Goal: Task Accomplishment & Management: Complete application form

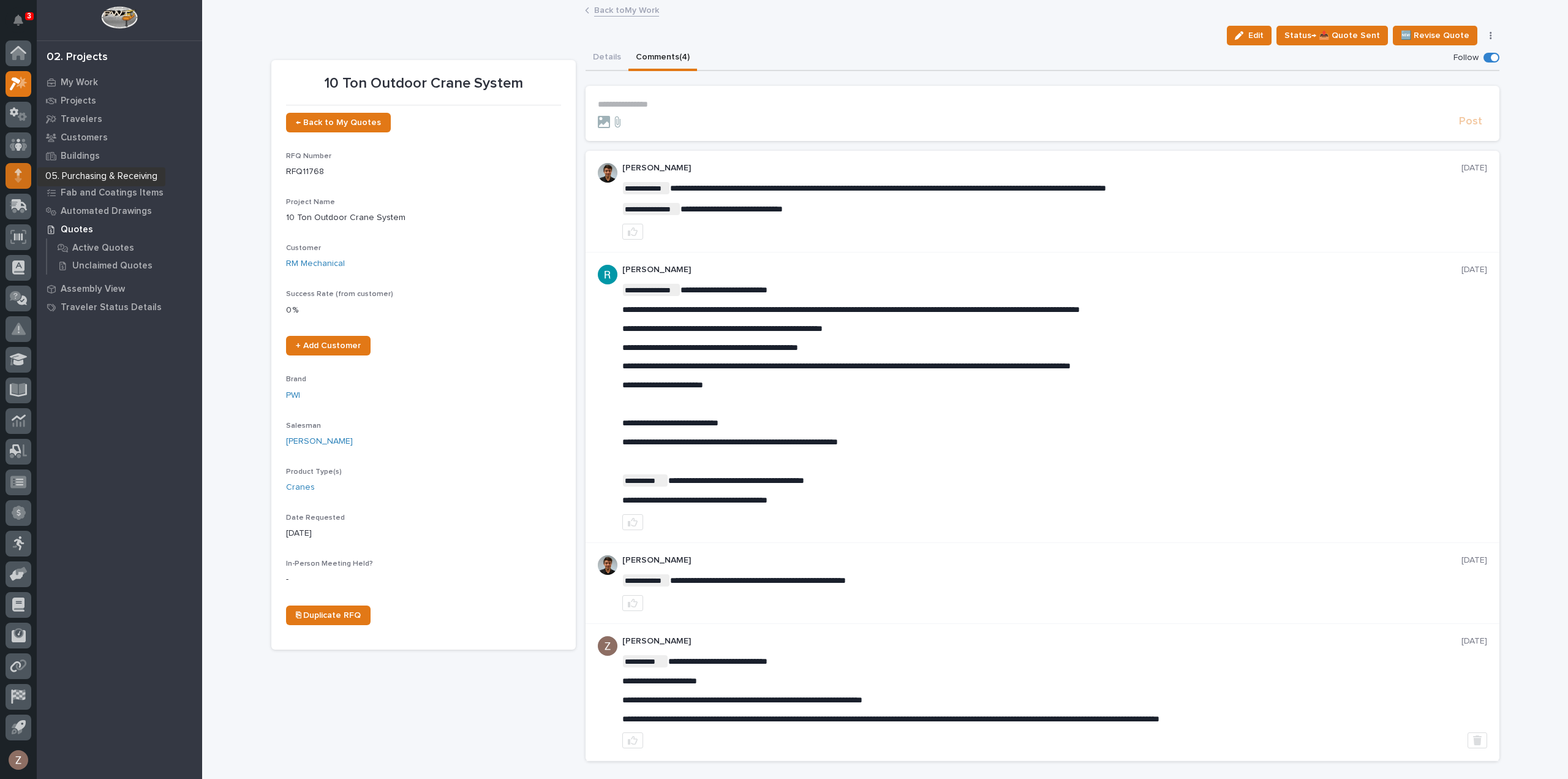
click at [16, 177] on icon at bounding box center [18, 175] width 7 height 14
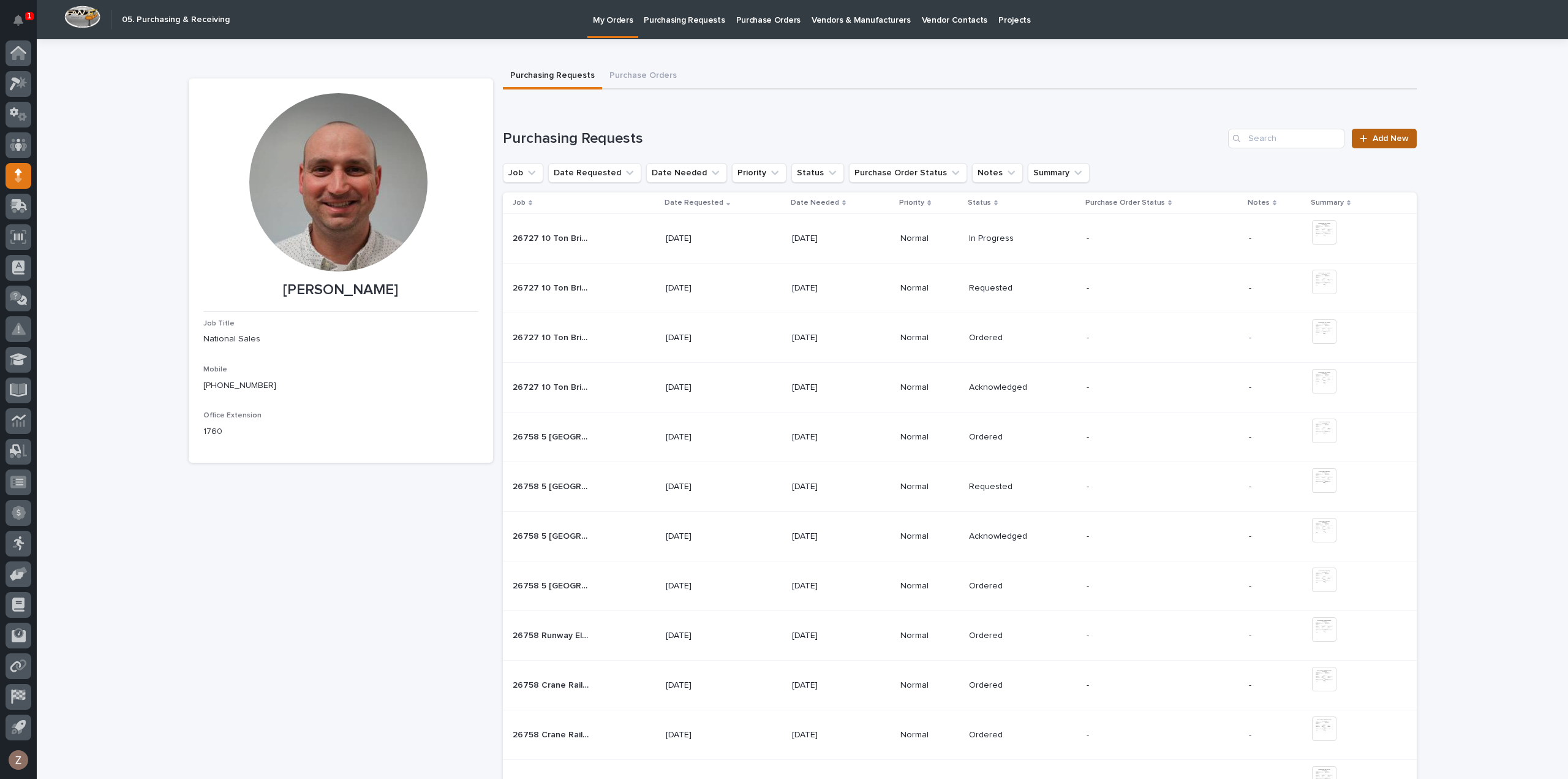
click at [1400, 138] on span "Add New" at bounding box center [1391, 139] width 36 height 9
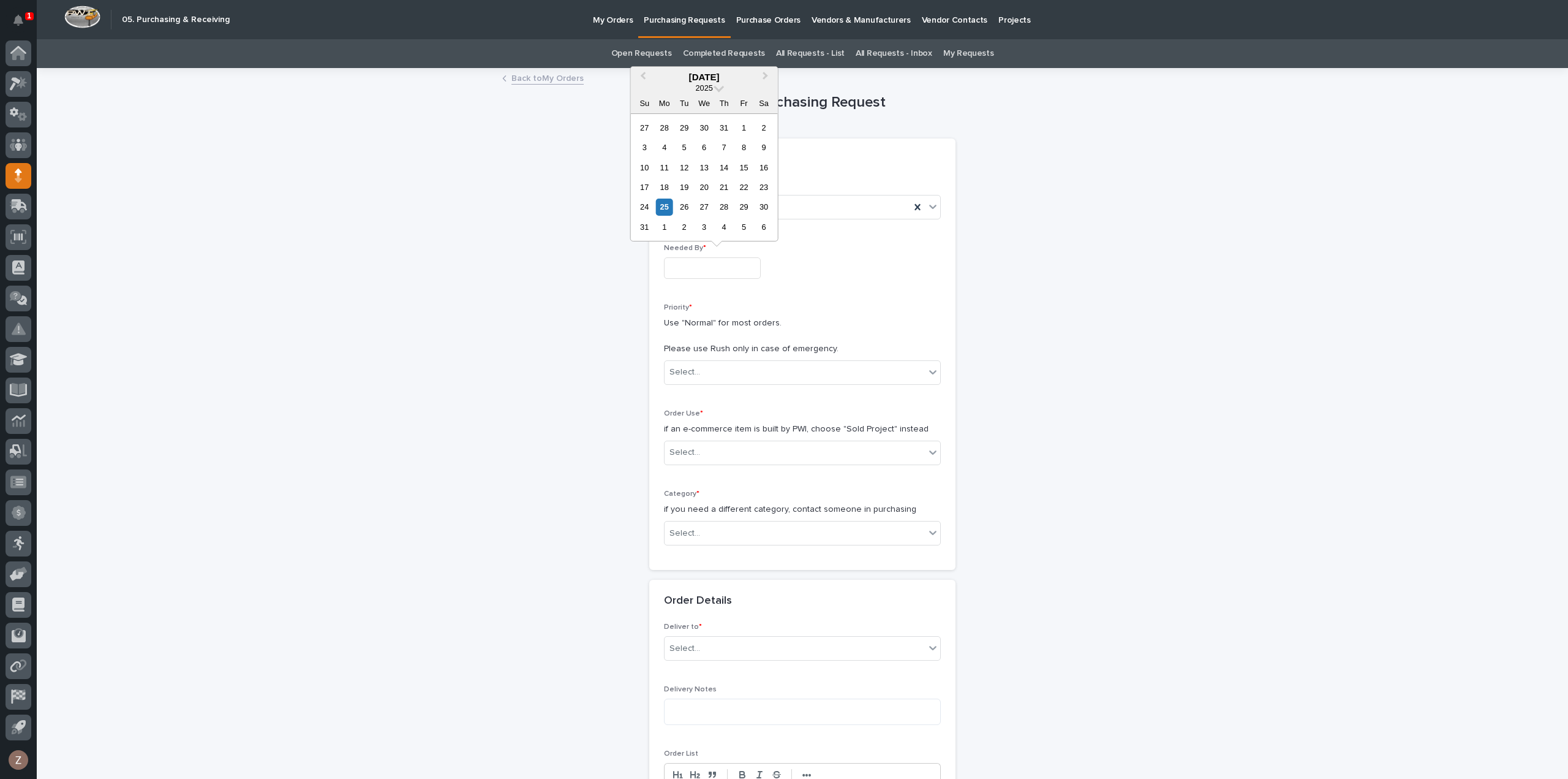
click at [707, 268] on input "text" at bounding box center [712, 268] width 97 height 22
click at [700, 208] on div "27" at bounding box center [704, 206] width 16 height 16
type input "**********"
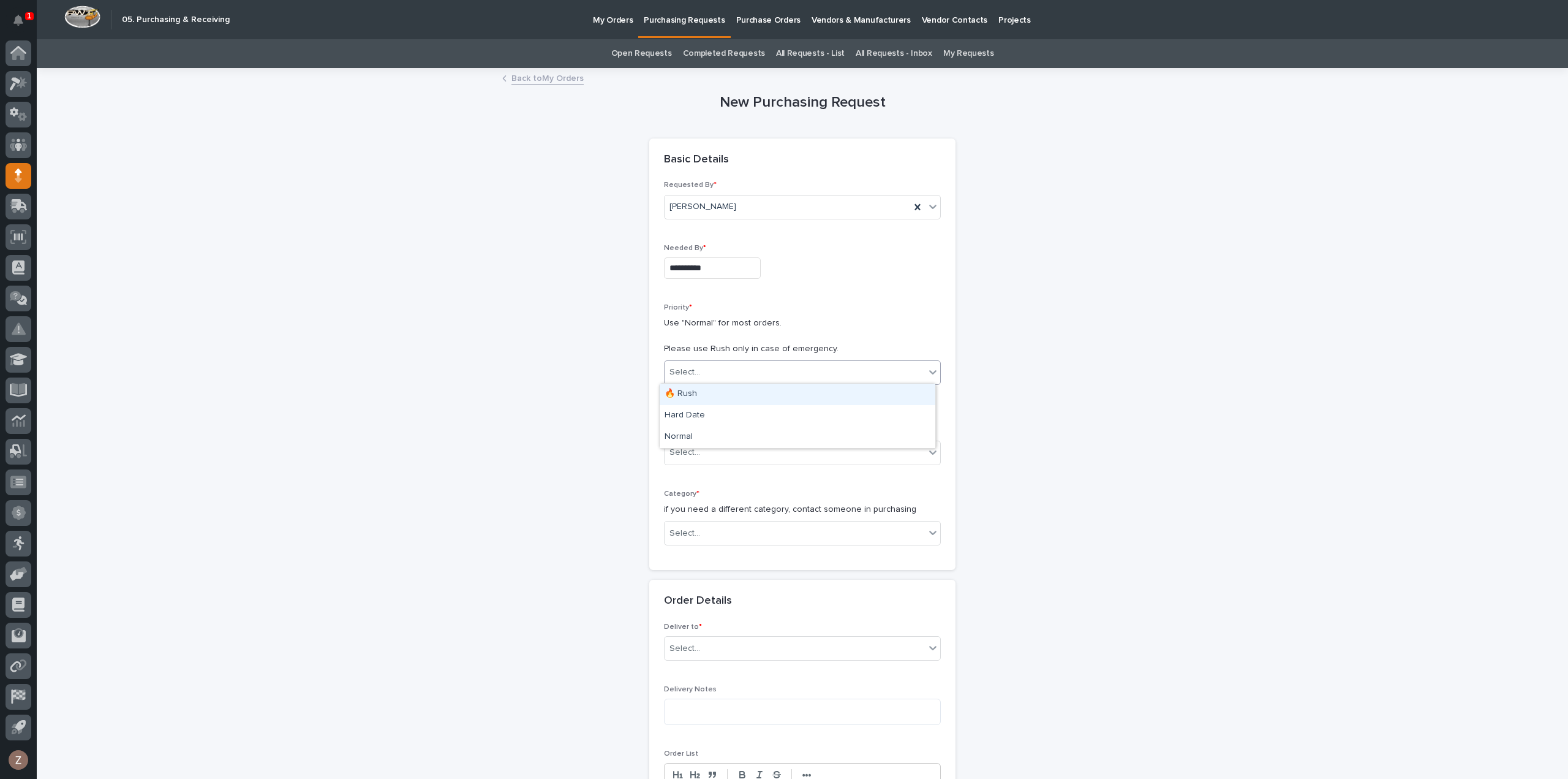
click at [754, 367] on div "Select..." at bounding box center [795, 372] width 260 height 20
click at [718, 431] on div "Normal" at bounding box center [798, 437] width 276 height 22
click at [720, 359] on div "Priority * Use "Normal" for most orders. Please use Rush only in case of emerge…" at bounding box center [803, 349] width 277 height 91
click at [716, 374] on div "Normal" at bounding box center [788, 372] width 246 height 20
click at [702, 394] on div "🔥 Rush" at bounding box center [798, 395] width 276 height 22
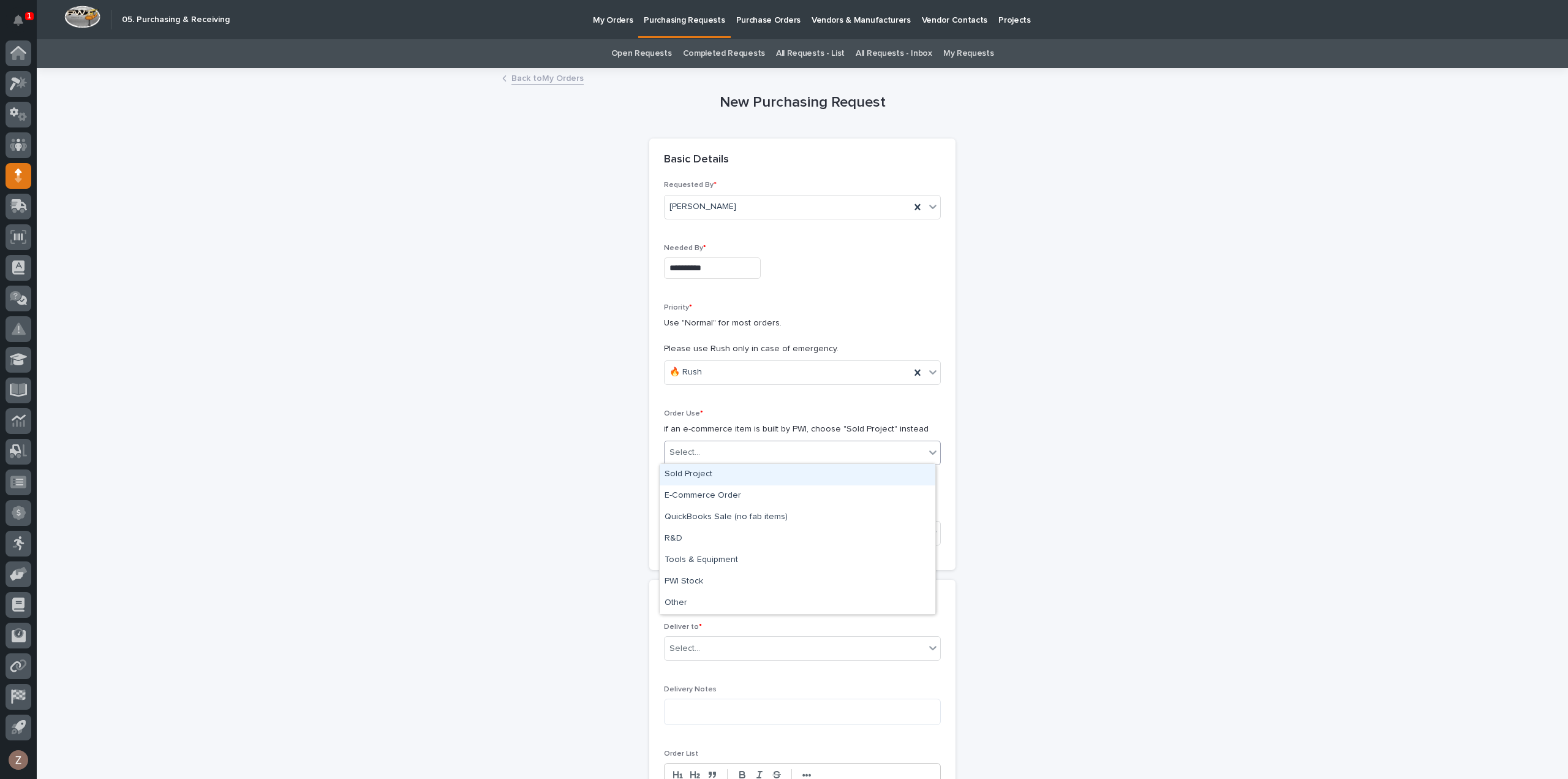
click at [721, 448] on div "Select..." at bounding box center [795, 452] width 260 height 20
click at [717, 472] on div "Sold Project" at bounding box center [798, 475] width 276 height 22
click at [716, 530] on div "Select..." at bounding box center [795, 533] width 260 height 20
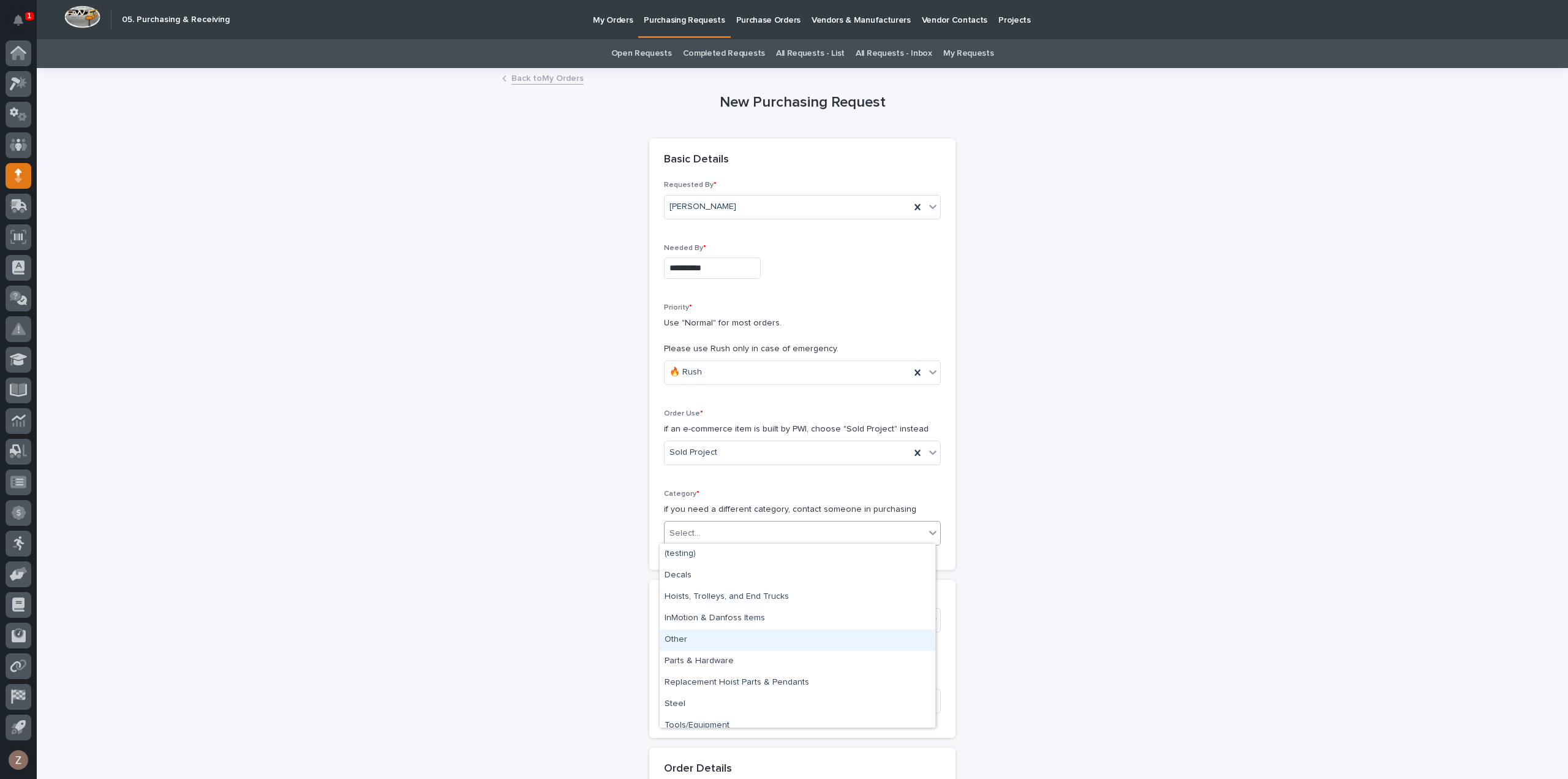
click at [735, 644] on div "Other" at bounding box center [798, 640] width 276 height 22
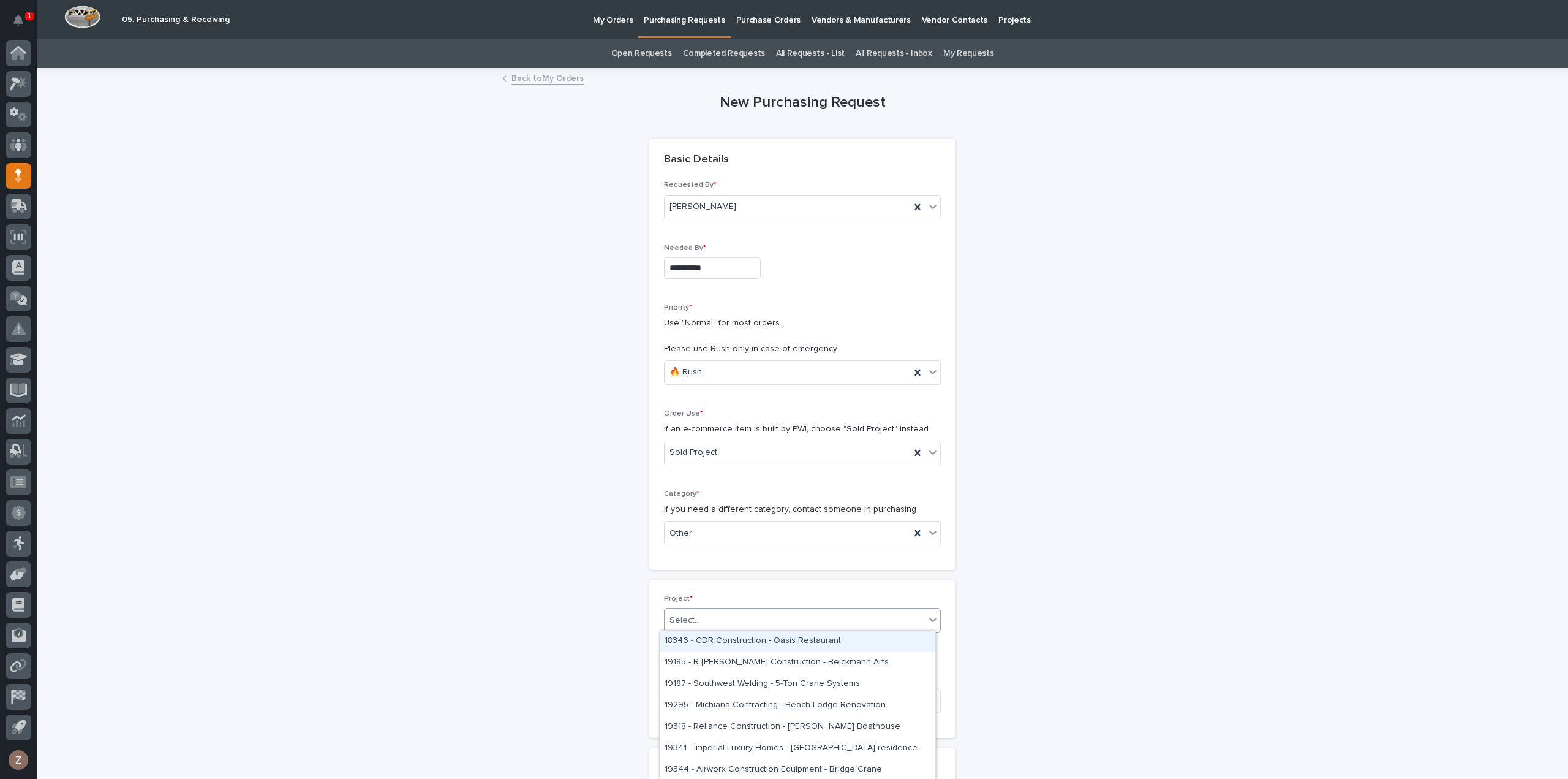
click at [731, 619] on div "Select..." at bounding box center [795, 620] width 260 height 20
type input "*****"
click at [775, 639] on div "26578 - Capstone Turbine - FSTRHL2 Crane System" at bounding box center [798, 641] width 276 height 22
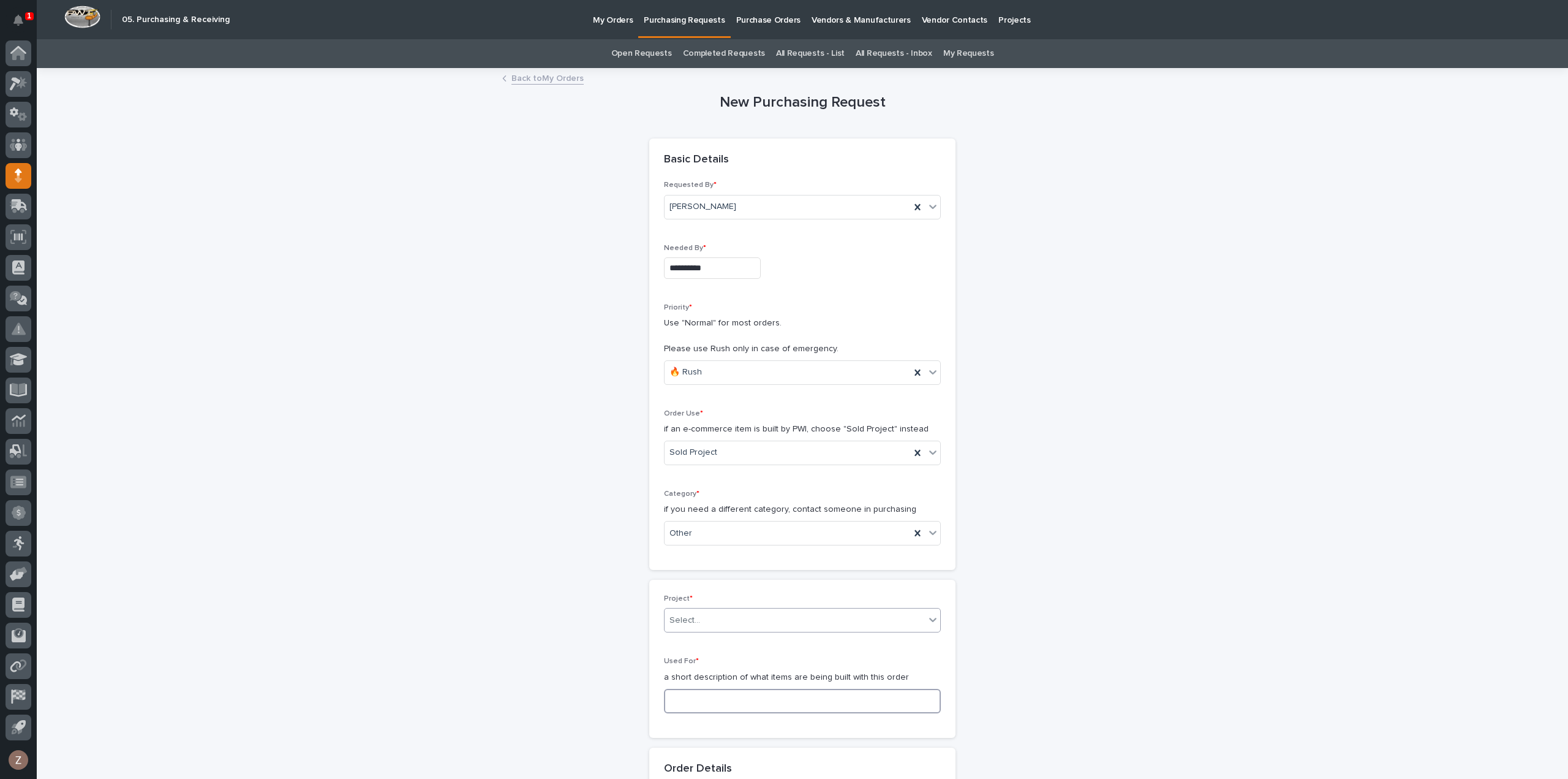
click at [771, 699] on input at bounding box center [803, 701] width 277 height 24
type input "a"
type input "Adjustable End Stops"
click at [915, 530] on icon at bounding box center [917, 532] width 5 height 6
click at [831, 529] on div "Select..." at bounding box center [795, 533] width 260 height 20
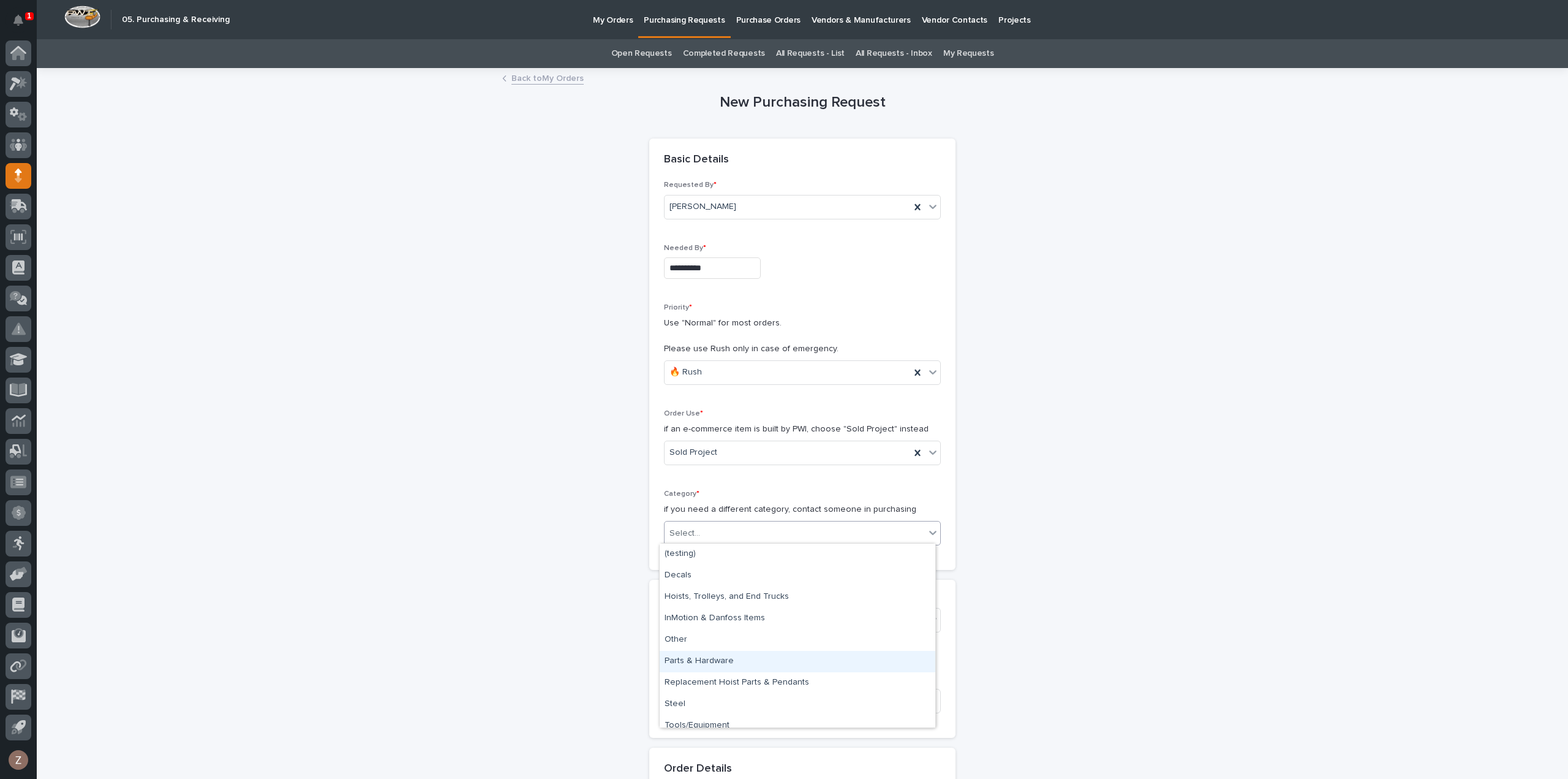
click at [754, 660] on div "Parts & Hardware" at bounding box center [798, 662] width 276 height 22
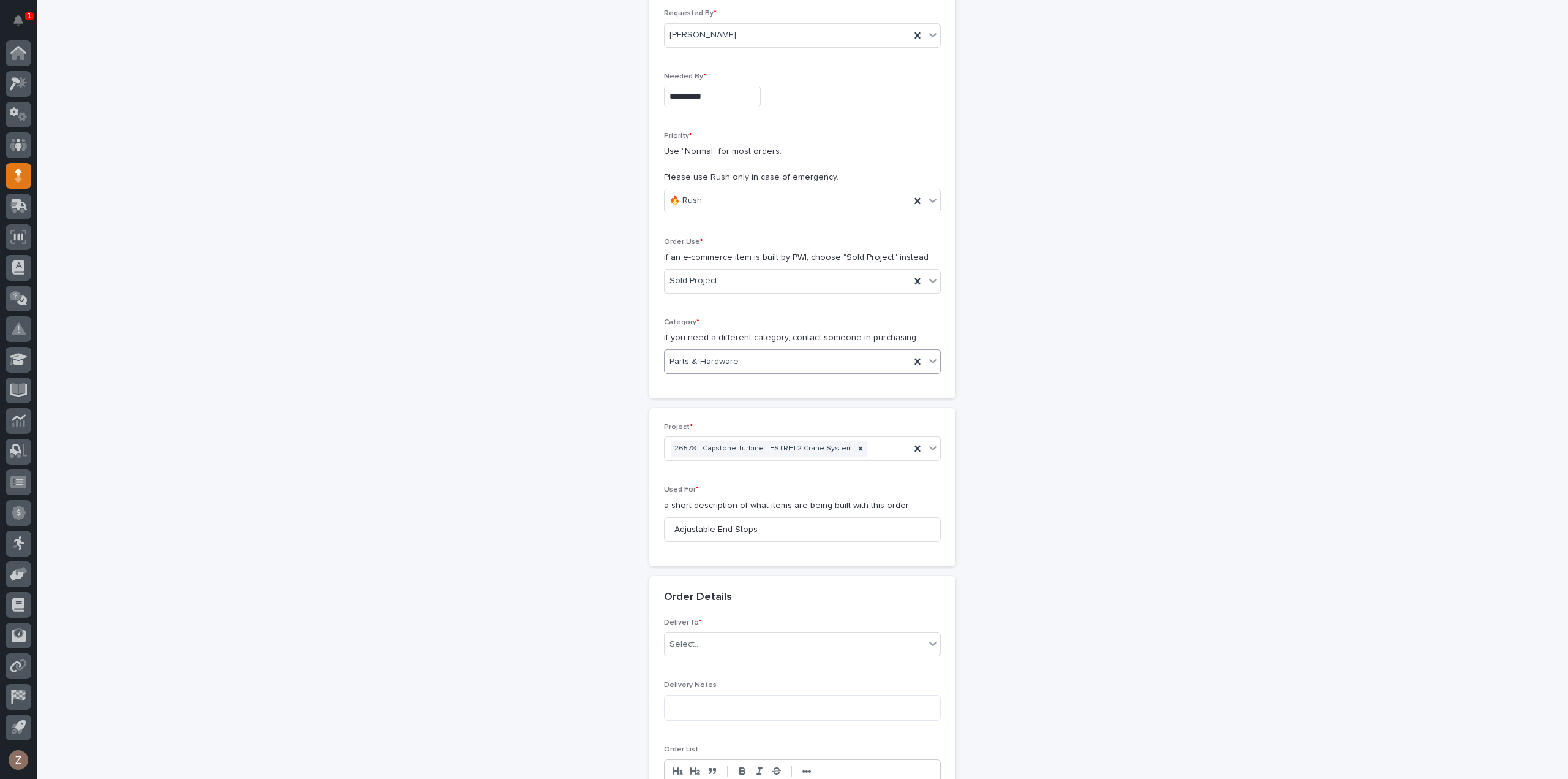
scroll to position [306, 0]
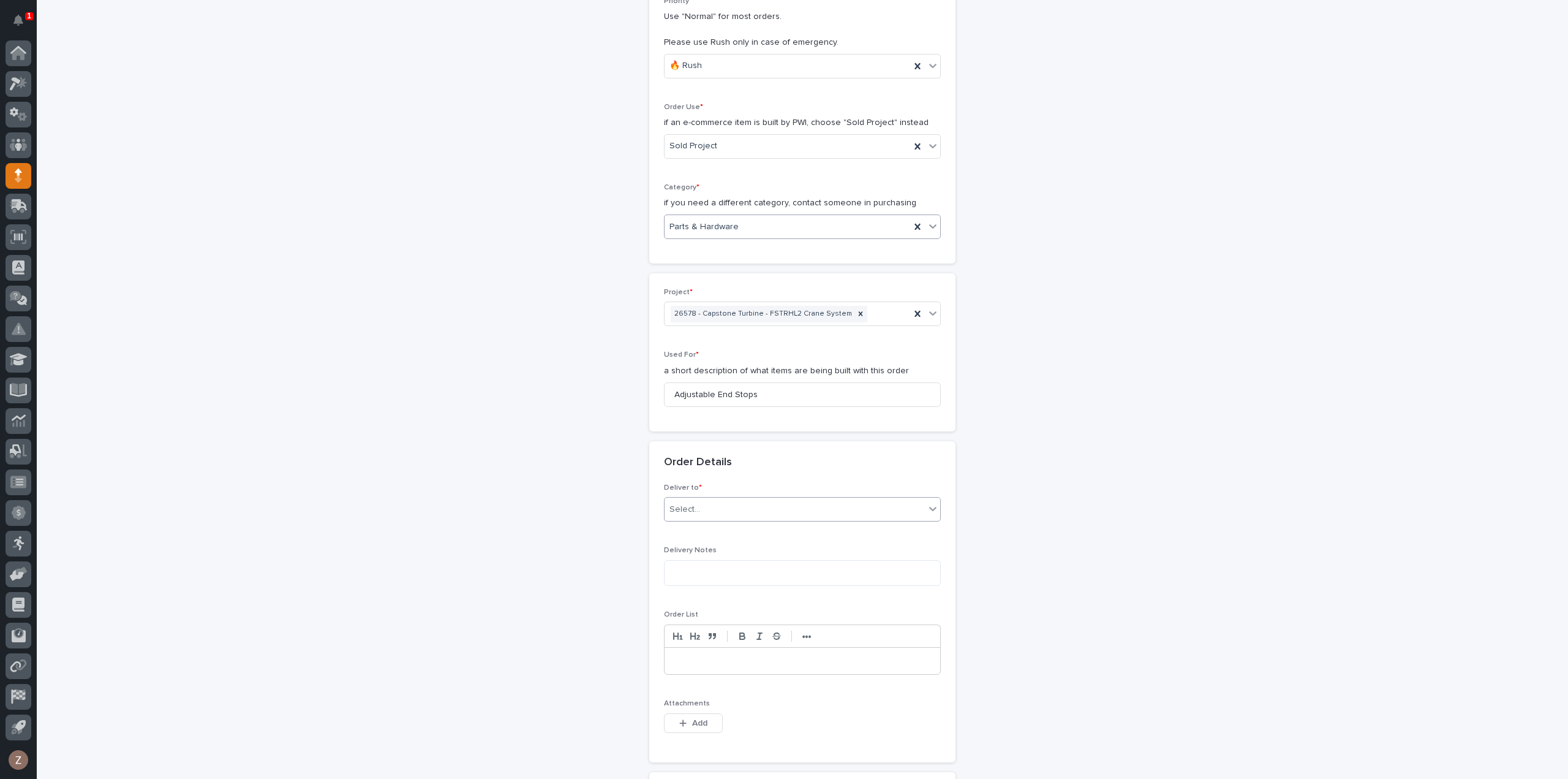
click at [726, 516] on div "Select..." at bounding box center [803, 509] width 277 height 24
click at [693, 723] on span "Add" at bounding box center [699, 723] width 16 height 11
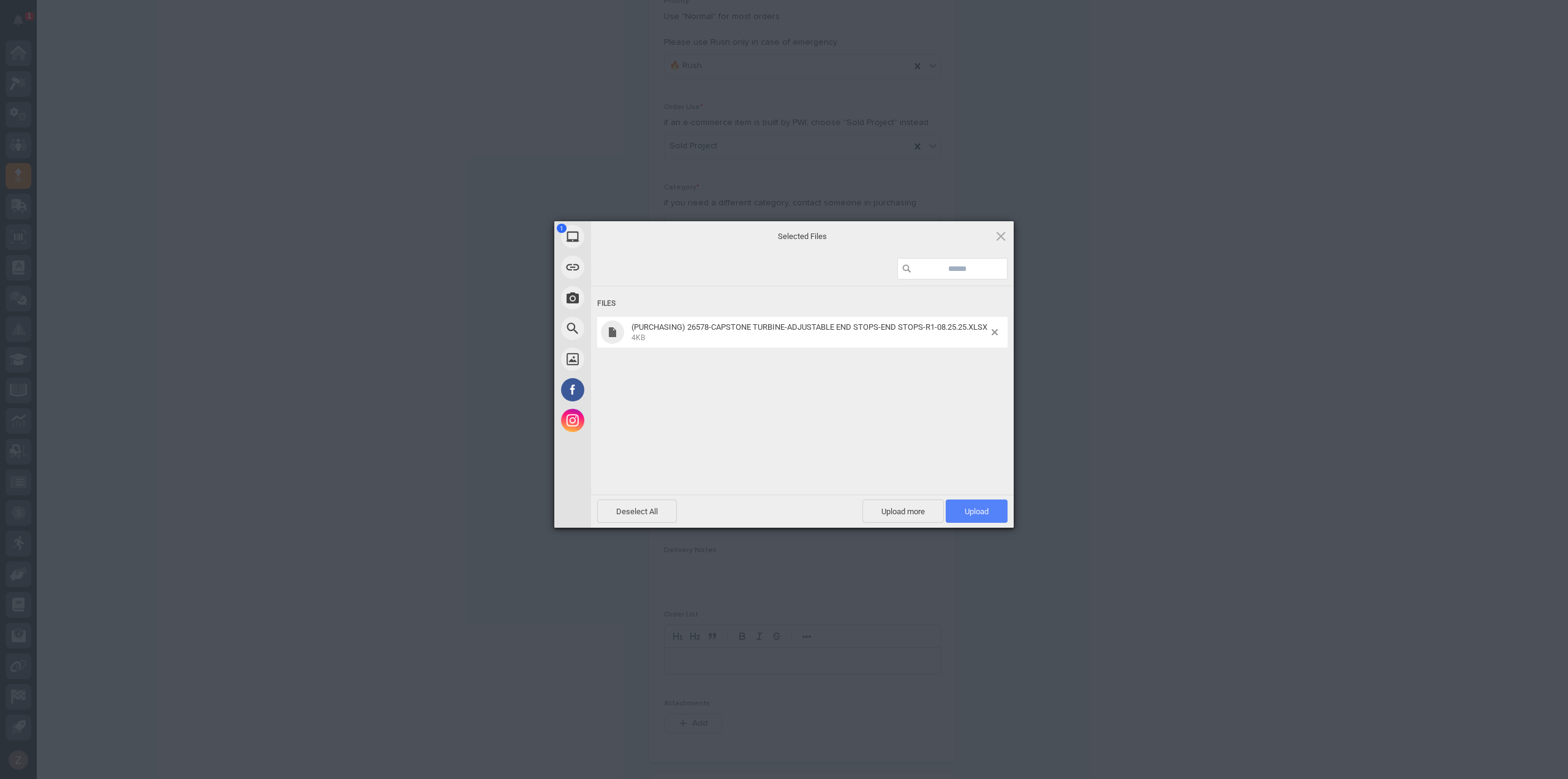
drag, startPoint x: 990, startPoint y: 507, endPoint x: 998, endPoint y: 507, distance: 8.0
click at [990, 508] on span "Upload 1" at bounding box center [977, 511] width 62 height 23
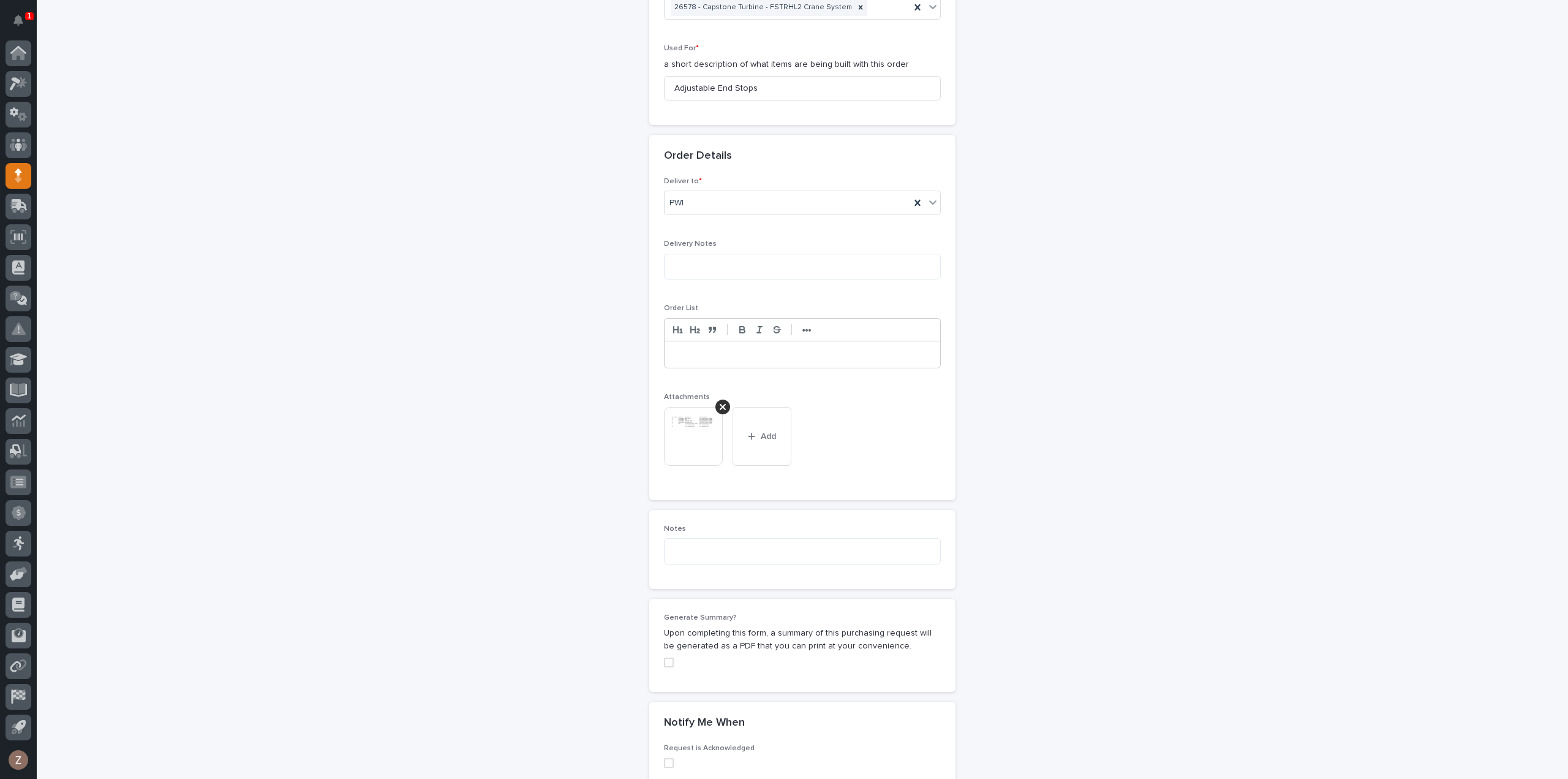
scroll to position [818, 0]
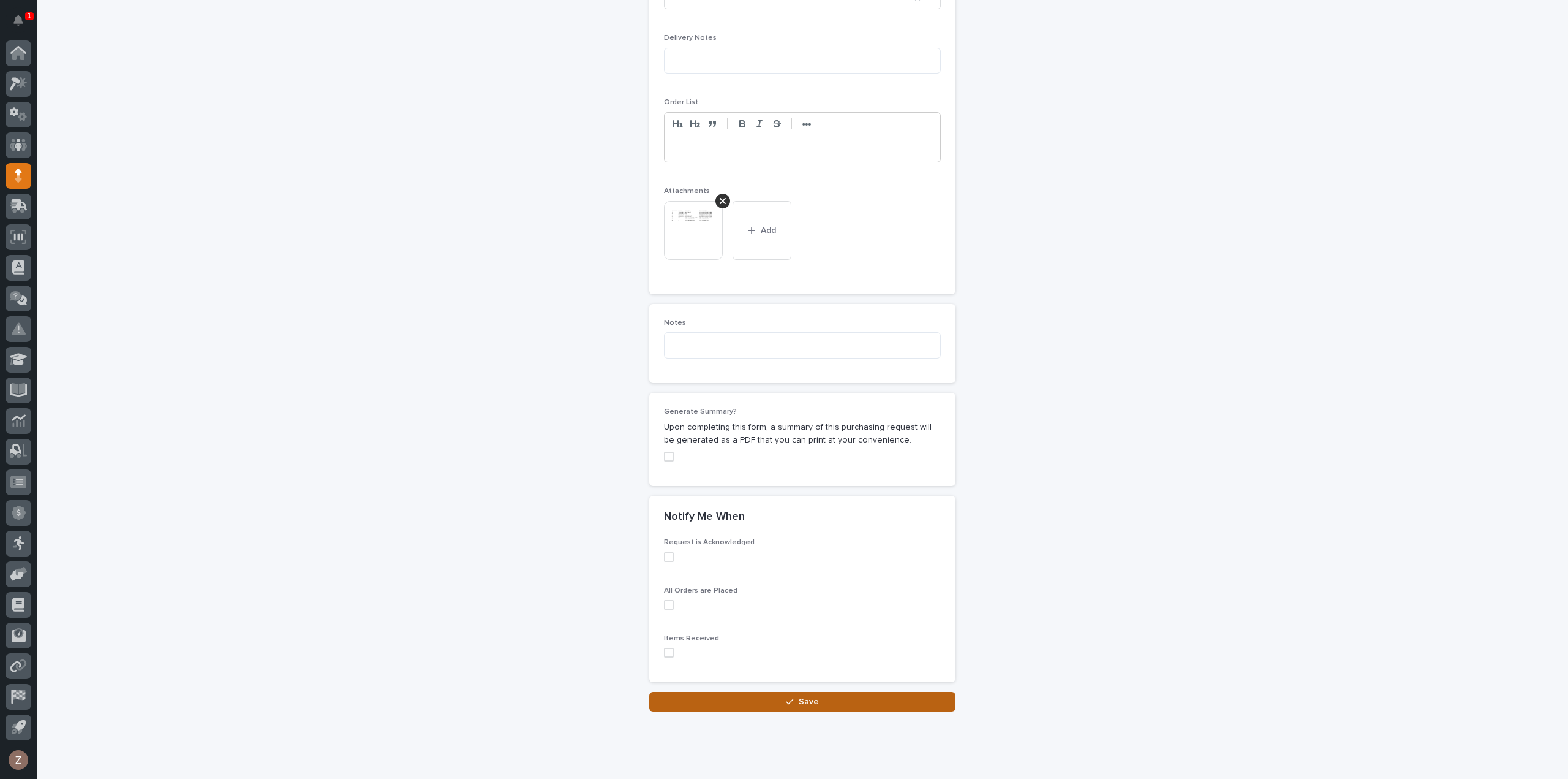
click at [788, 702] on icon "button" at bounding box center [789, 702] width 7 height 9
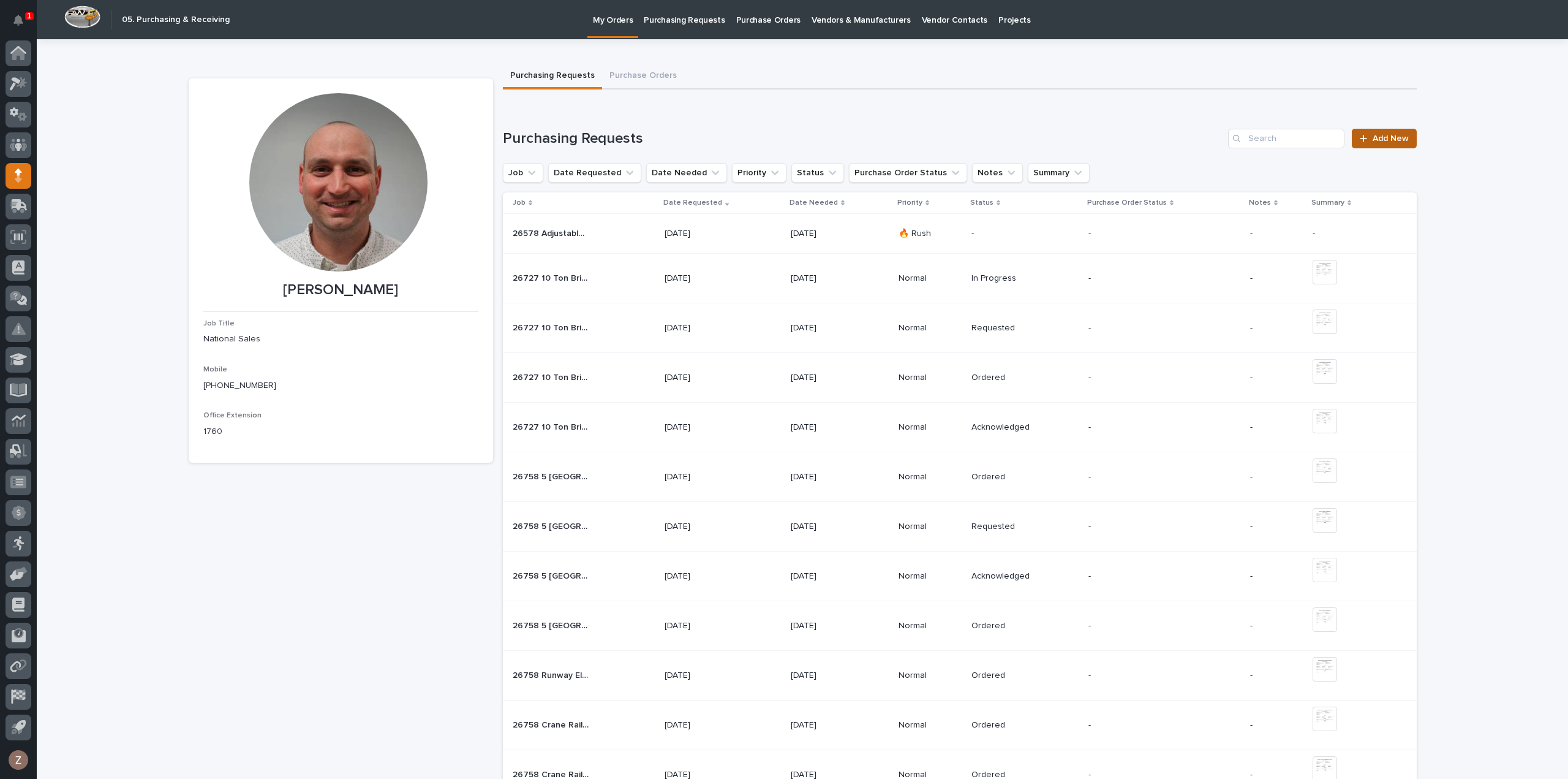
click at [1386, 146] on link "Add New" at bounding box center [1384, 138] width 65 height 20
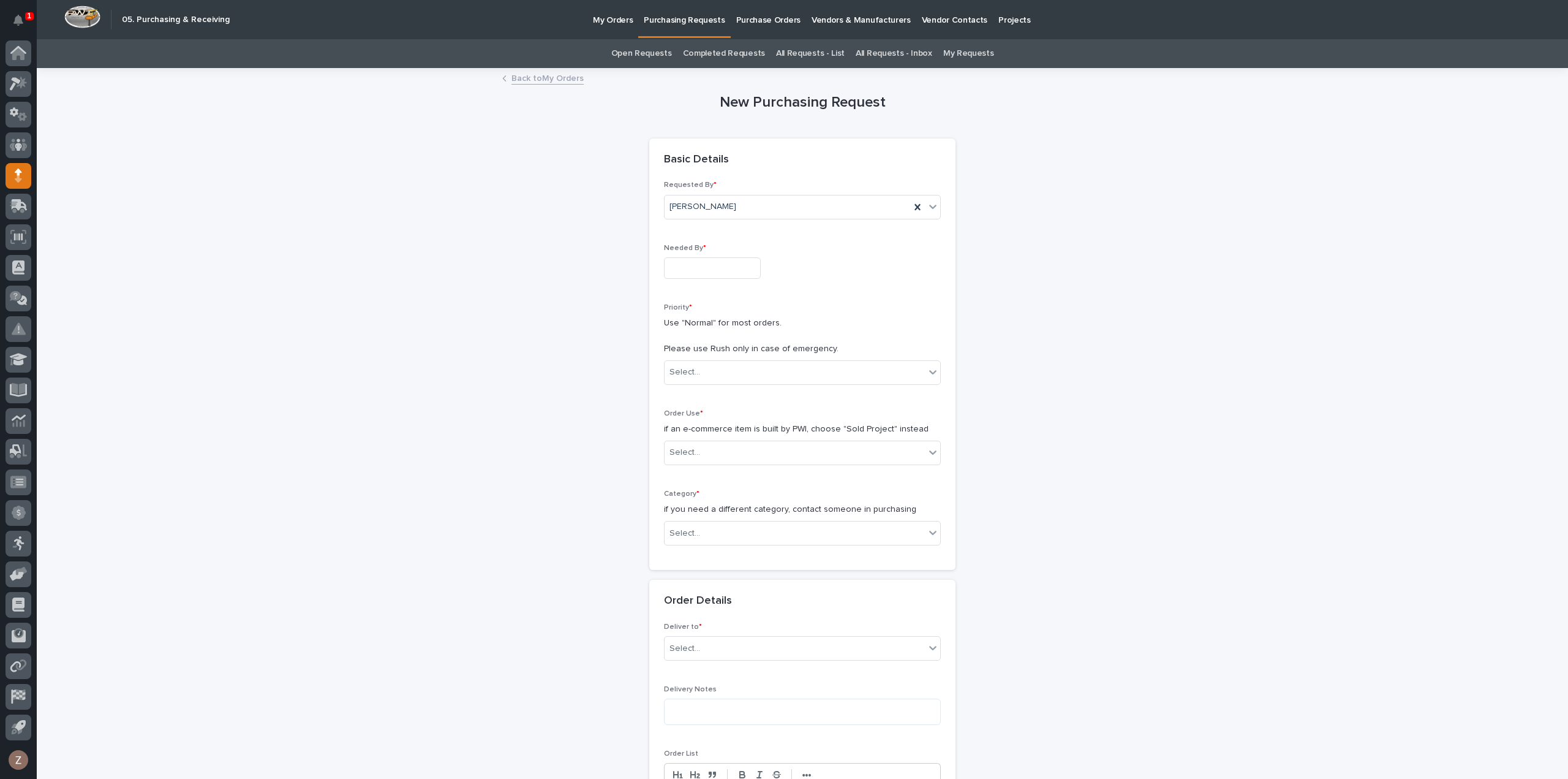
click at [715, 264] on input "text" at bounding box center [712, 268] width 97 height 22
click at [686, 206] on div "26" at bounding box center [685, 206] width 16 height 16
type input "**********"
click at [714, 367] on div "Select..." at bounding box center [795, 372] width 260 height 20
drag, startPoint x: 708, startPoint y: 406, endPoint x: 703, endPoint y: 410, distance: 6.4
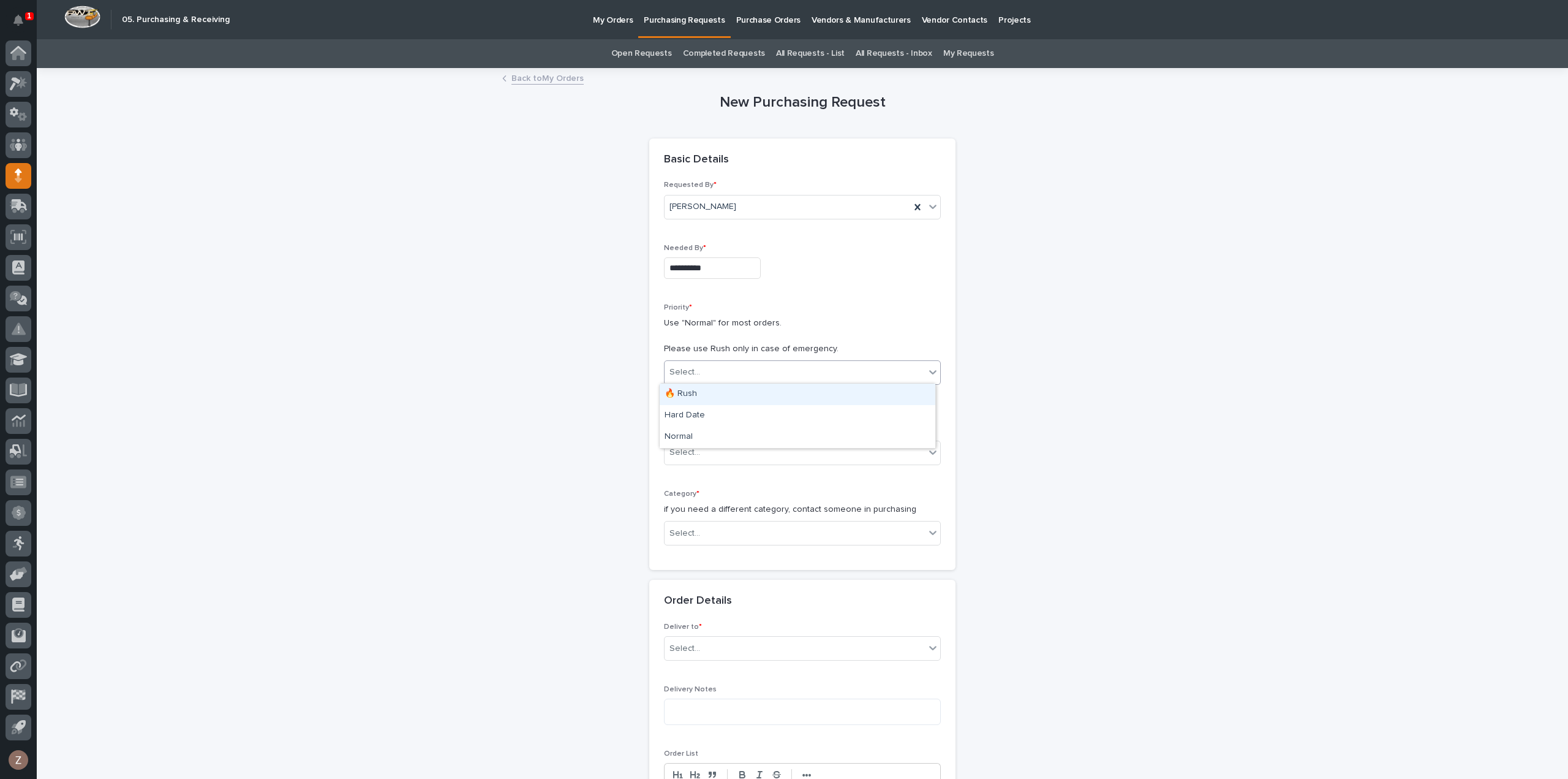
click at [712, 395] on div "🔥 Rush" at bounding box center [798, 395] width 276 height 22
click at [704, 435] on div "Order Use * if an e-commerce item is built by PWI, choose "Sold Project" instea…" at bounding box center [803, 442] width 277 height 66
click at [704, 446] on div "Select..." at bounding box center [795, 452] width 260 height 20
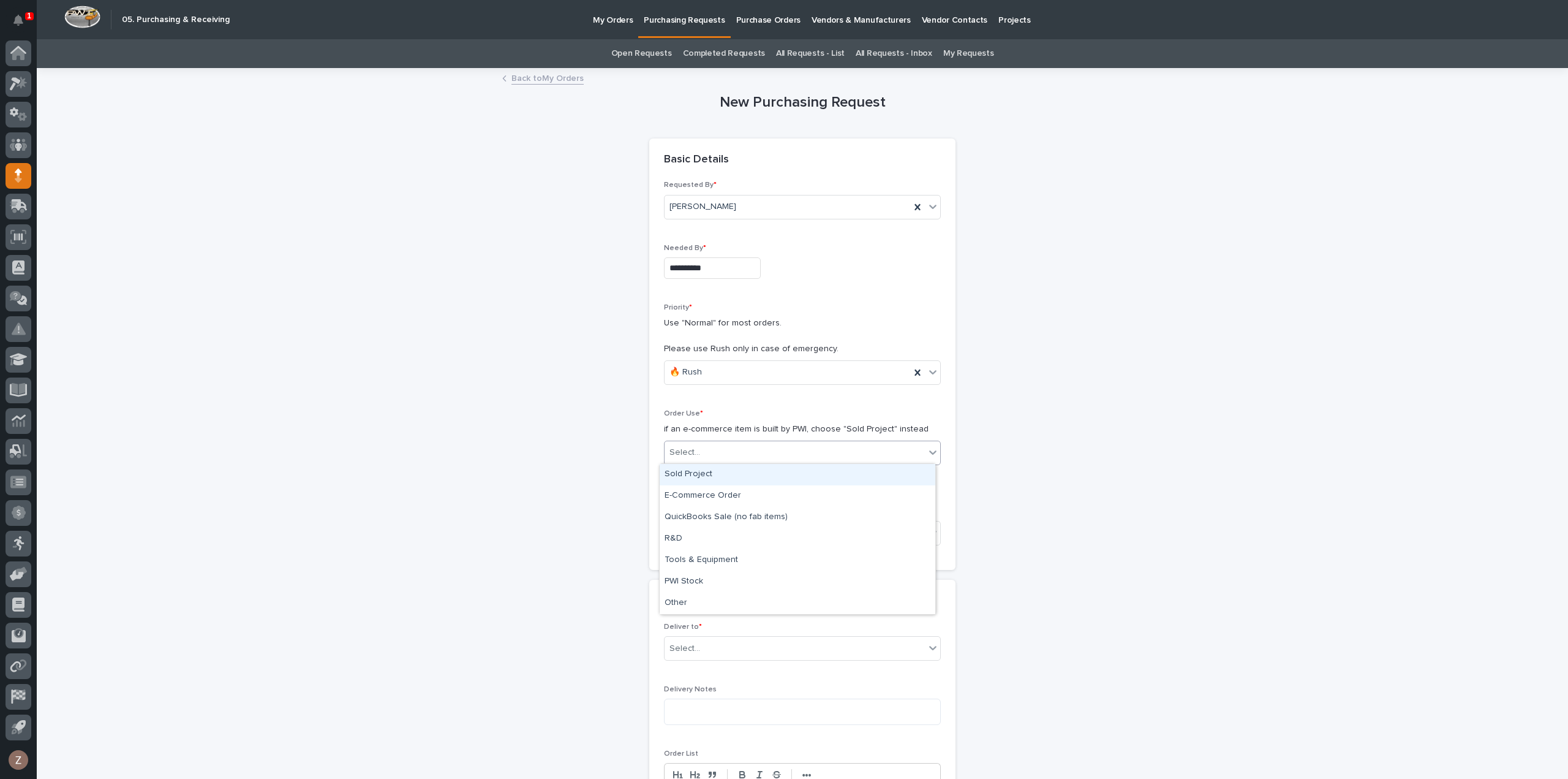
click at [714, 473] on div "Sold Project" at bounding box center [798, 475] width 276 height 22
click at [739, 528] on div "Select..." at bounding box center [795, 533] width 260 height 20
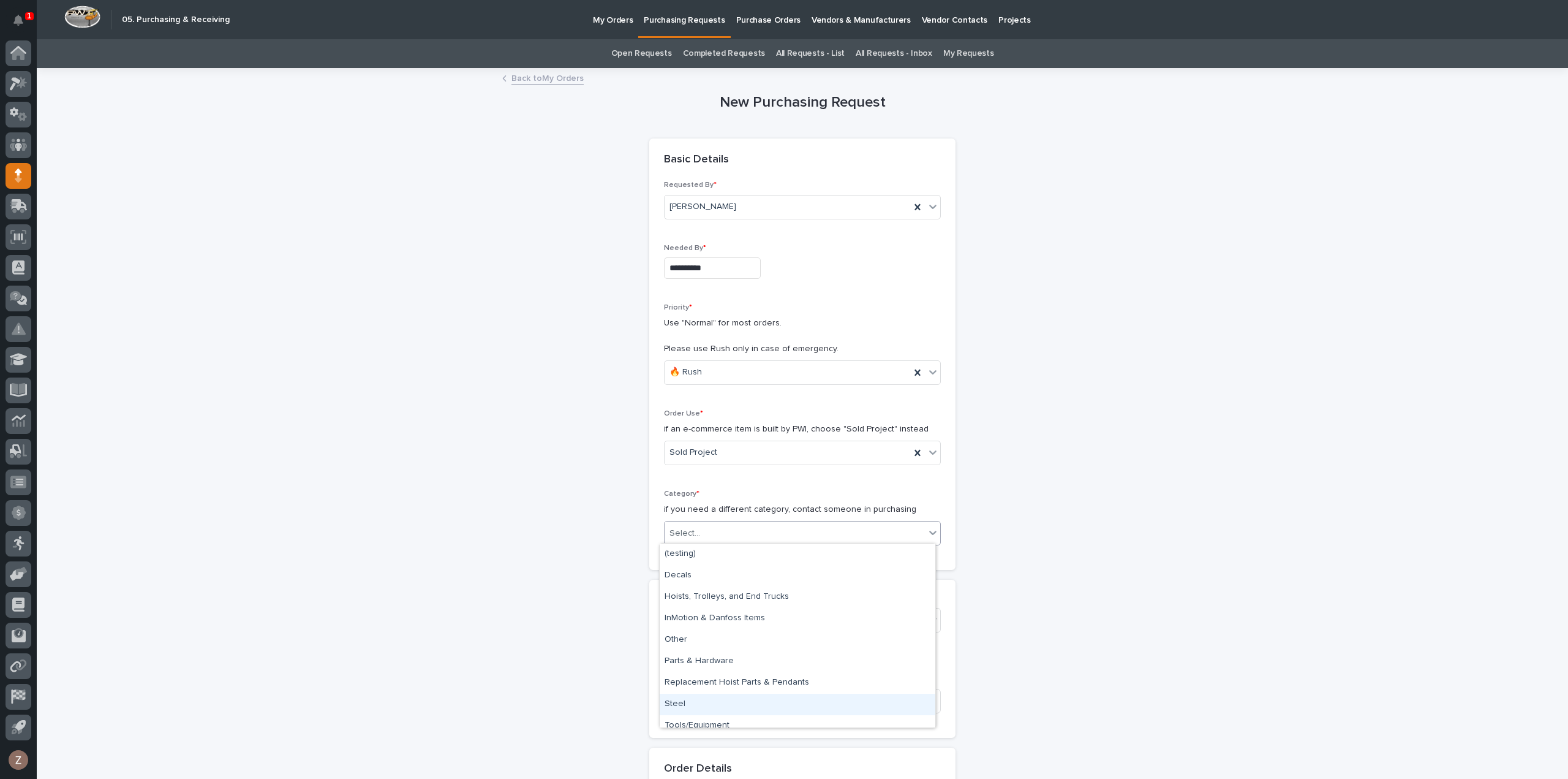
click at [683, 710] on div "Steel" at bounding box center [798, 704] width 276 height 22
click at [714, 623] on div "Select..." at bounding box center [795, 620] width 260 height 20
type input "*****"
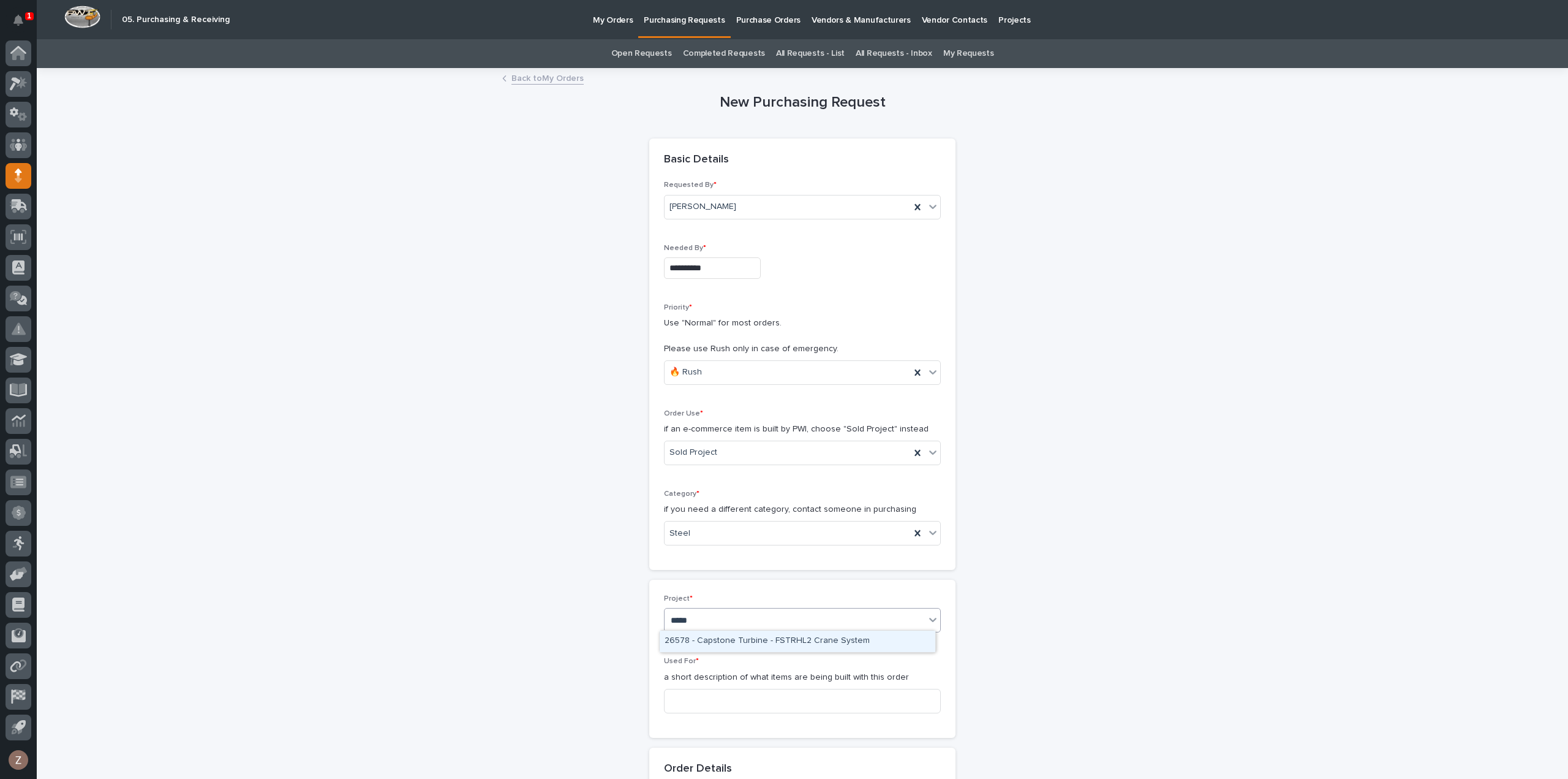
click at [723, 634] on div "26578 - Capstone Turbine - FSTRHL2 Crane System" at bounding box center [798, 641] width 276 height 22
drag, startPoint x: 704, startPoint y: 704, endPoint x: 706, endPoint y: 697, distance: 7.3
click at [705, 702] on input at bounding box center [803, 701] width 277 height 24
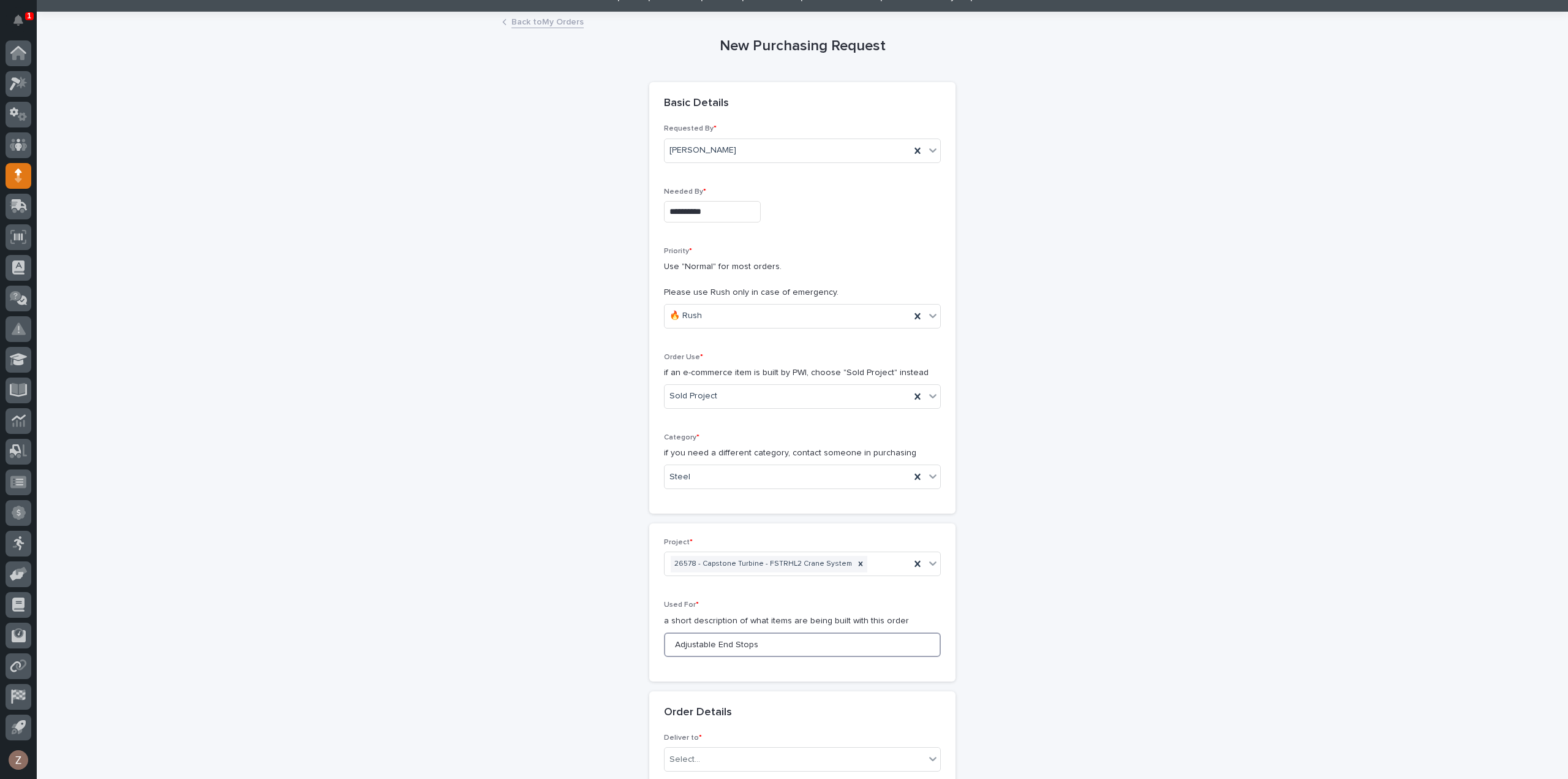
scroll to position [122, 0]
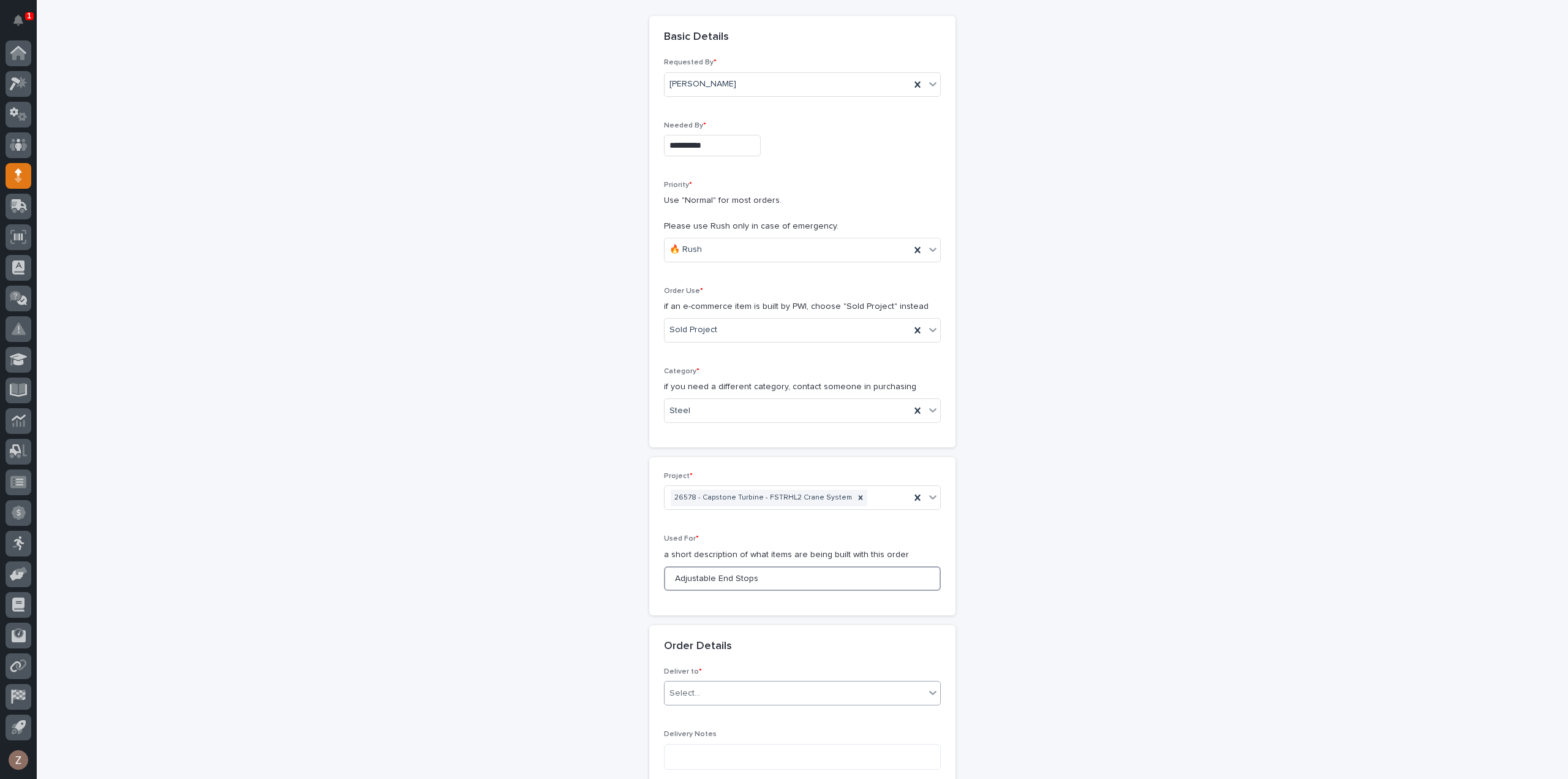
type input "Adjustable End Stops"
click at [738, 691] on div "Select..." at bounding box center [795, 693] width 260 height 20
click at [751, 599] on div "PWI" at bounding box center [798, 602] width 276 height 22
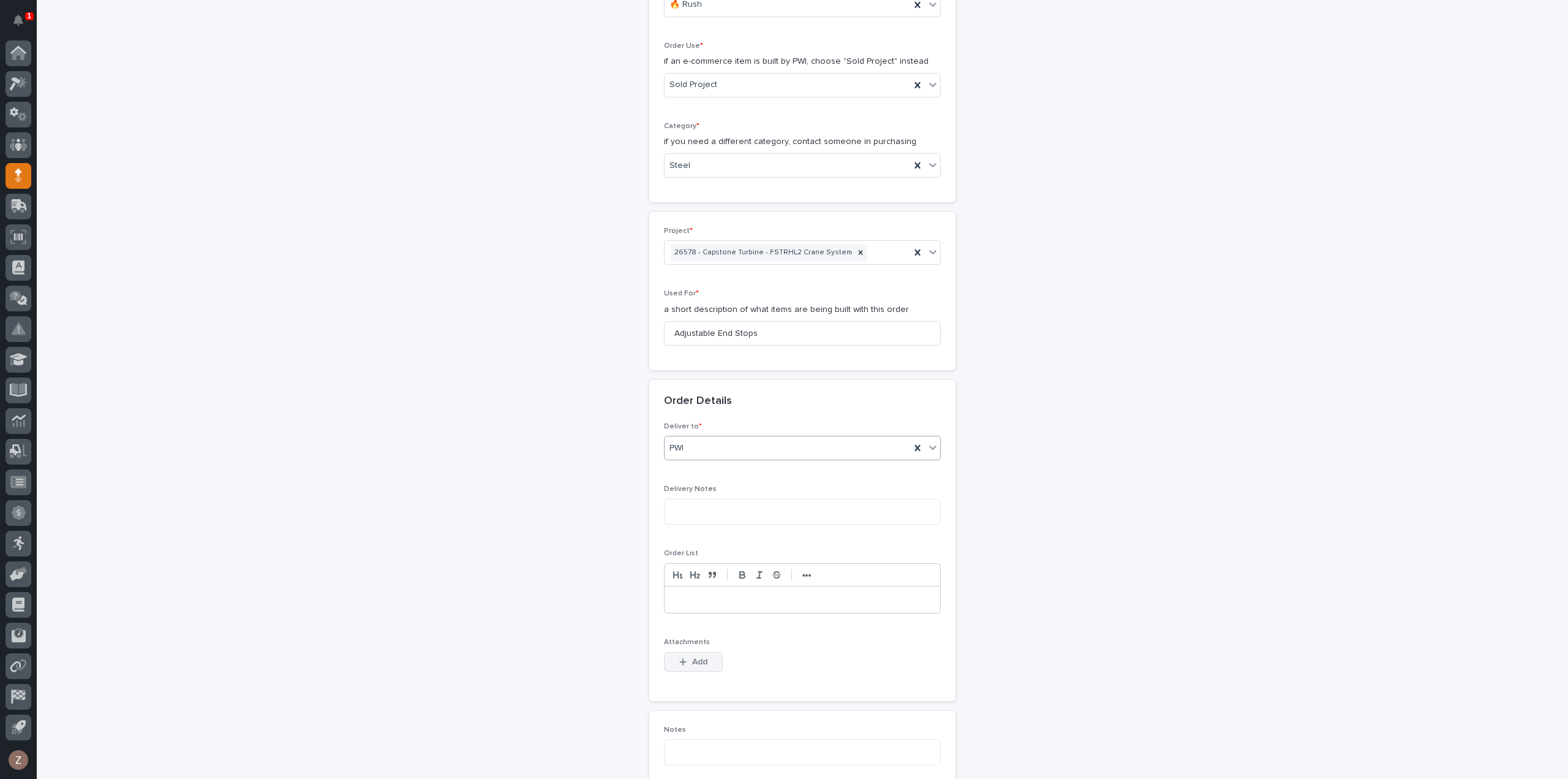
click at [692, 656] on span "Add" at bounding box center [699, 662] width 16 height 11
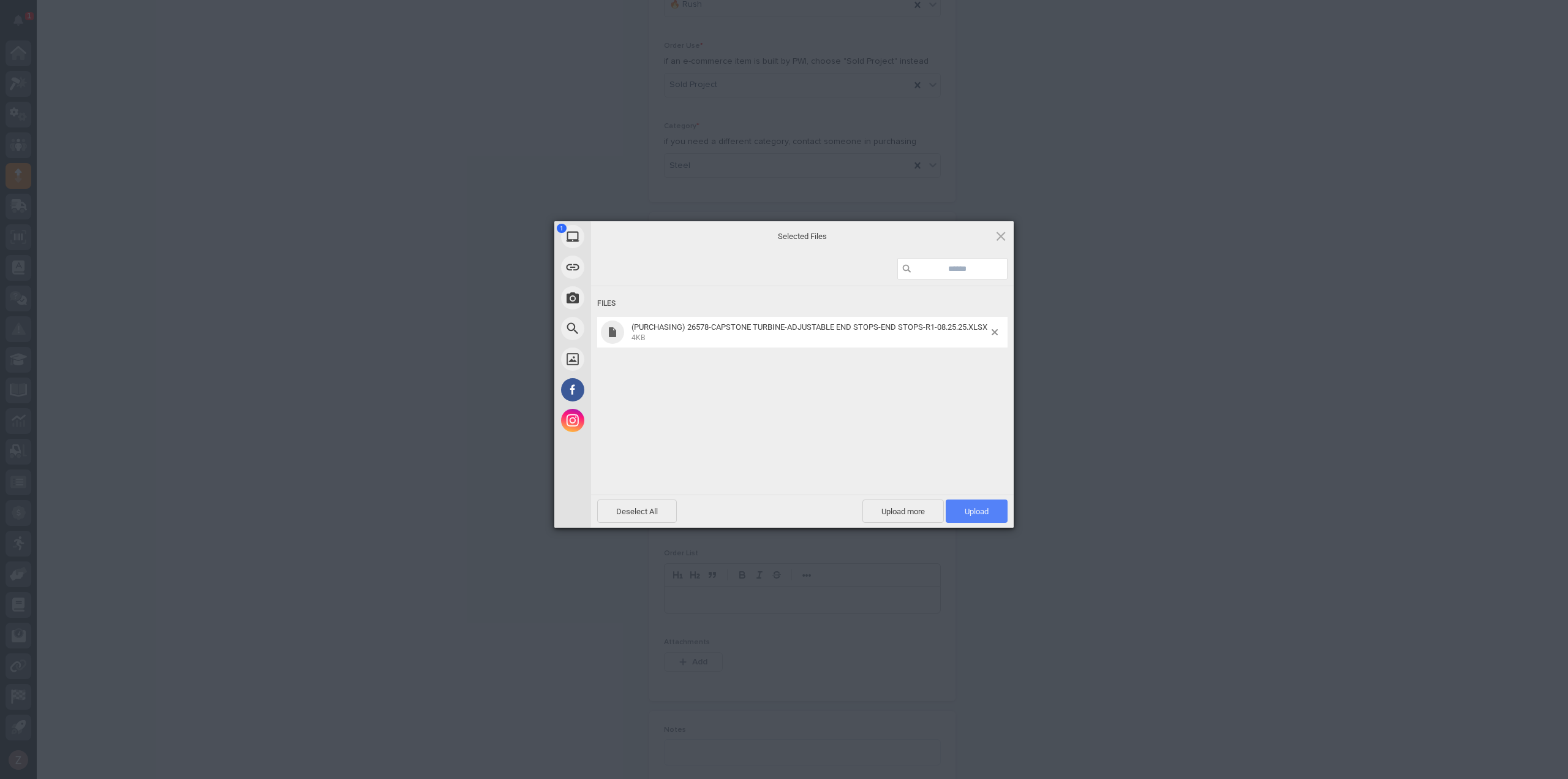
click at [965, 510] on span "Upload 1" at bounding box center [977, 511] width 24 height 10
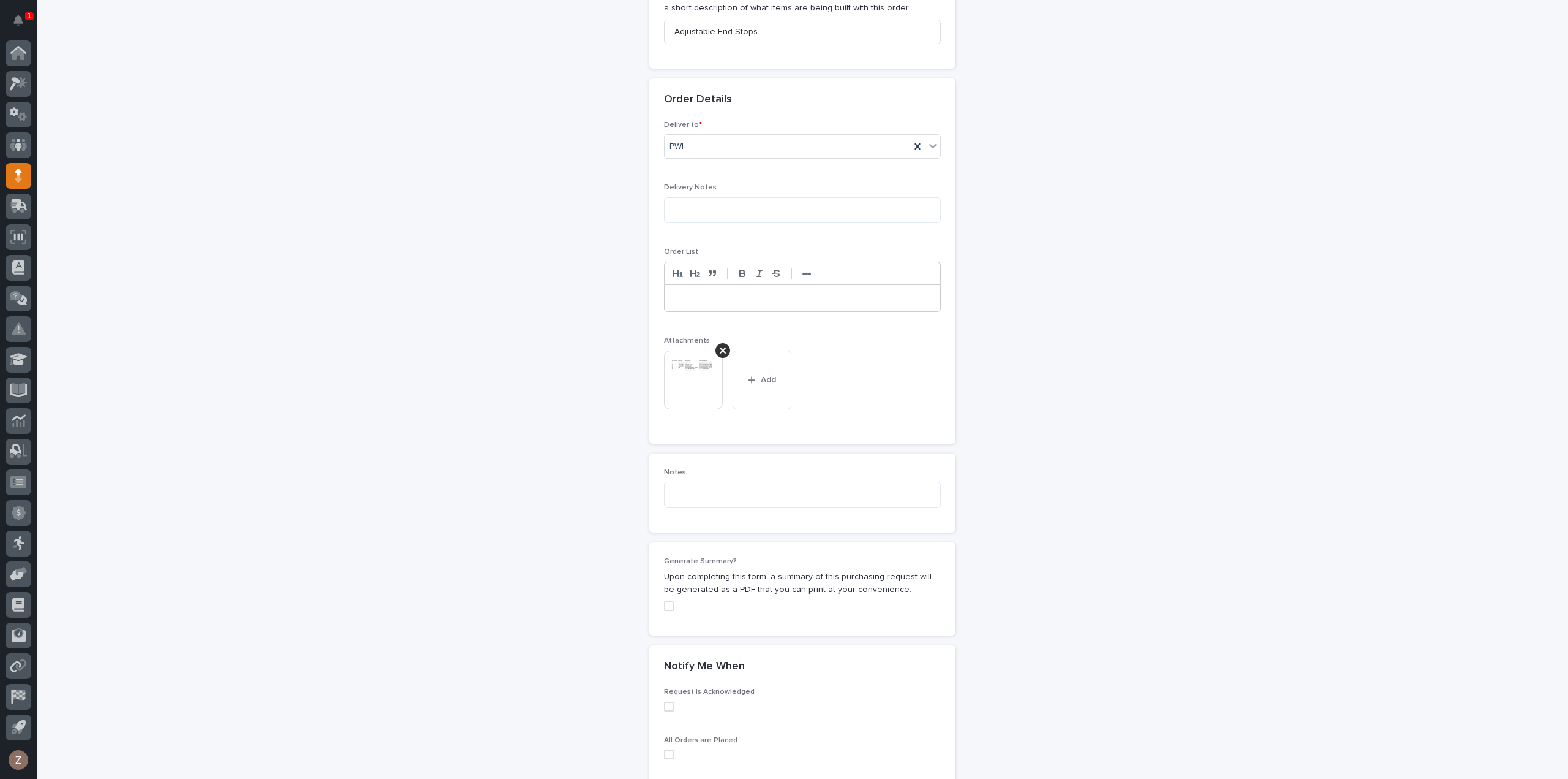
scroll to position [818, 0]
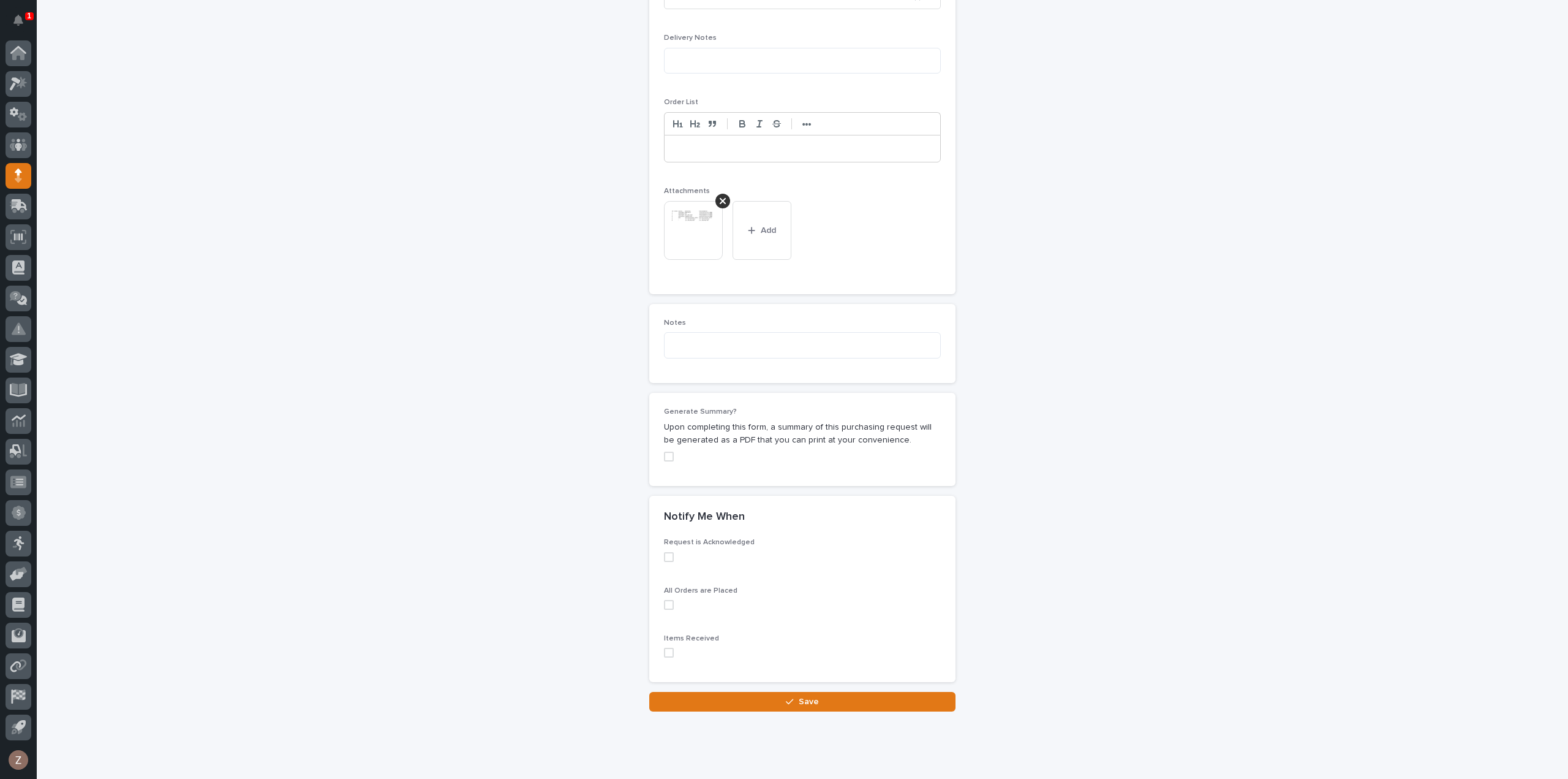
click at [833, 691] on button "Save" at bounding box center [802, 701] width 306 height 20
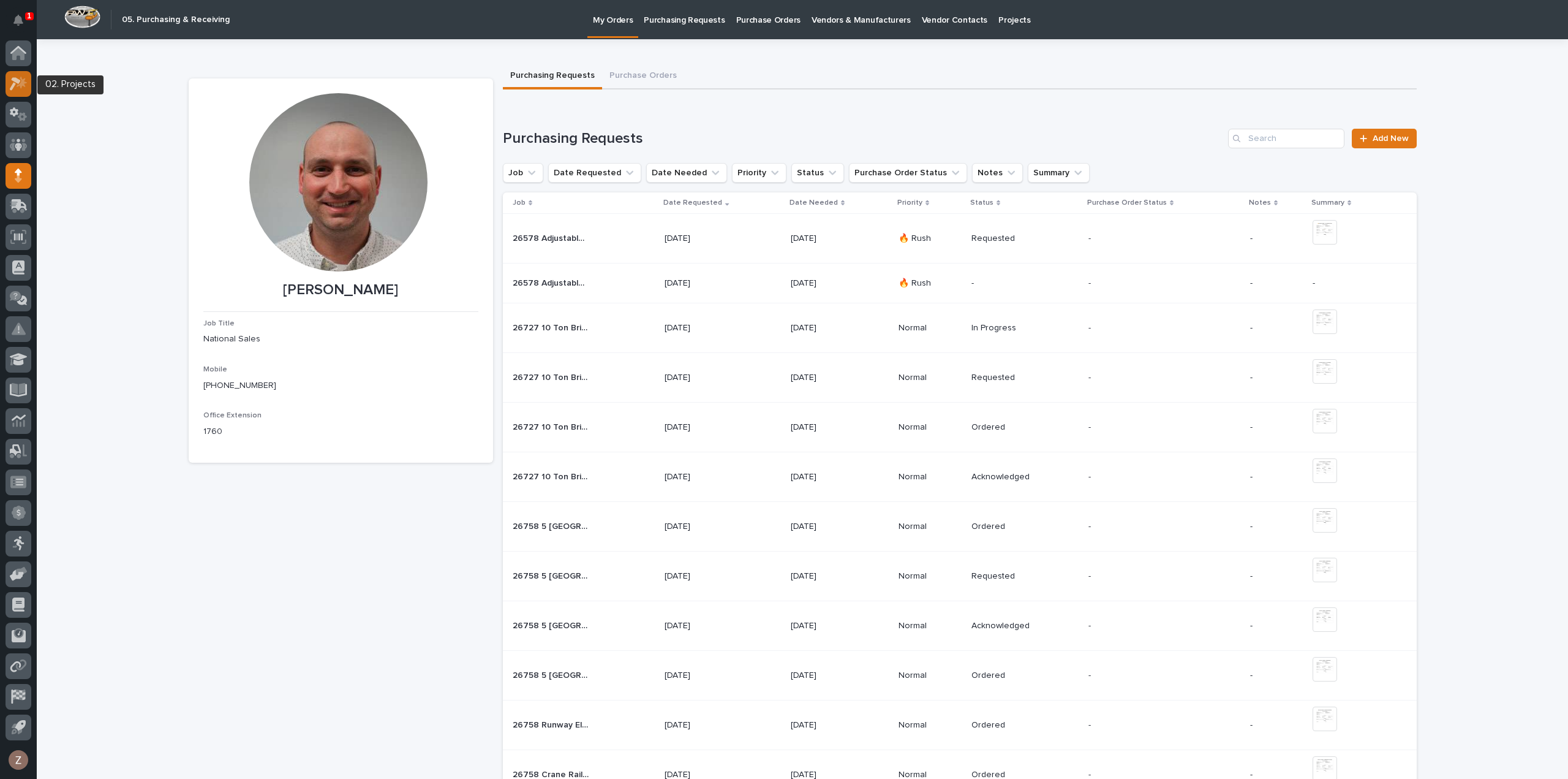
click at [24, 91] on div at bounding box center [18, 84] width 26 height 26
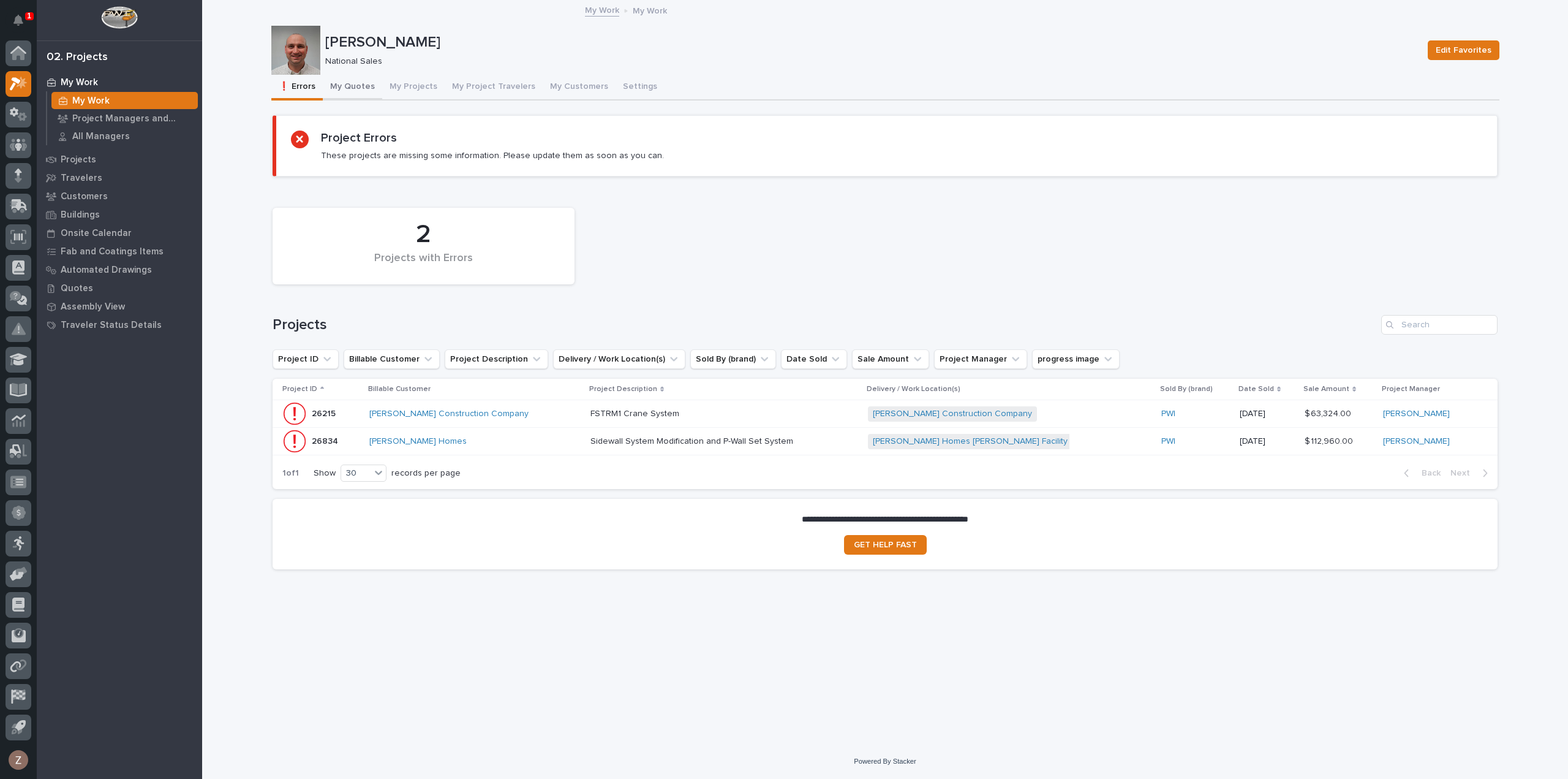
drag, startPoint x: 359, startPoint y: 87, endPoint x: 562, endPoint y: 82, distance: 203.1
click at [359, 87] on button "My Quotes" at bounding box center [352, 88] width 59 height 26
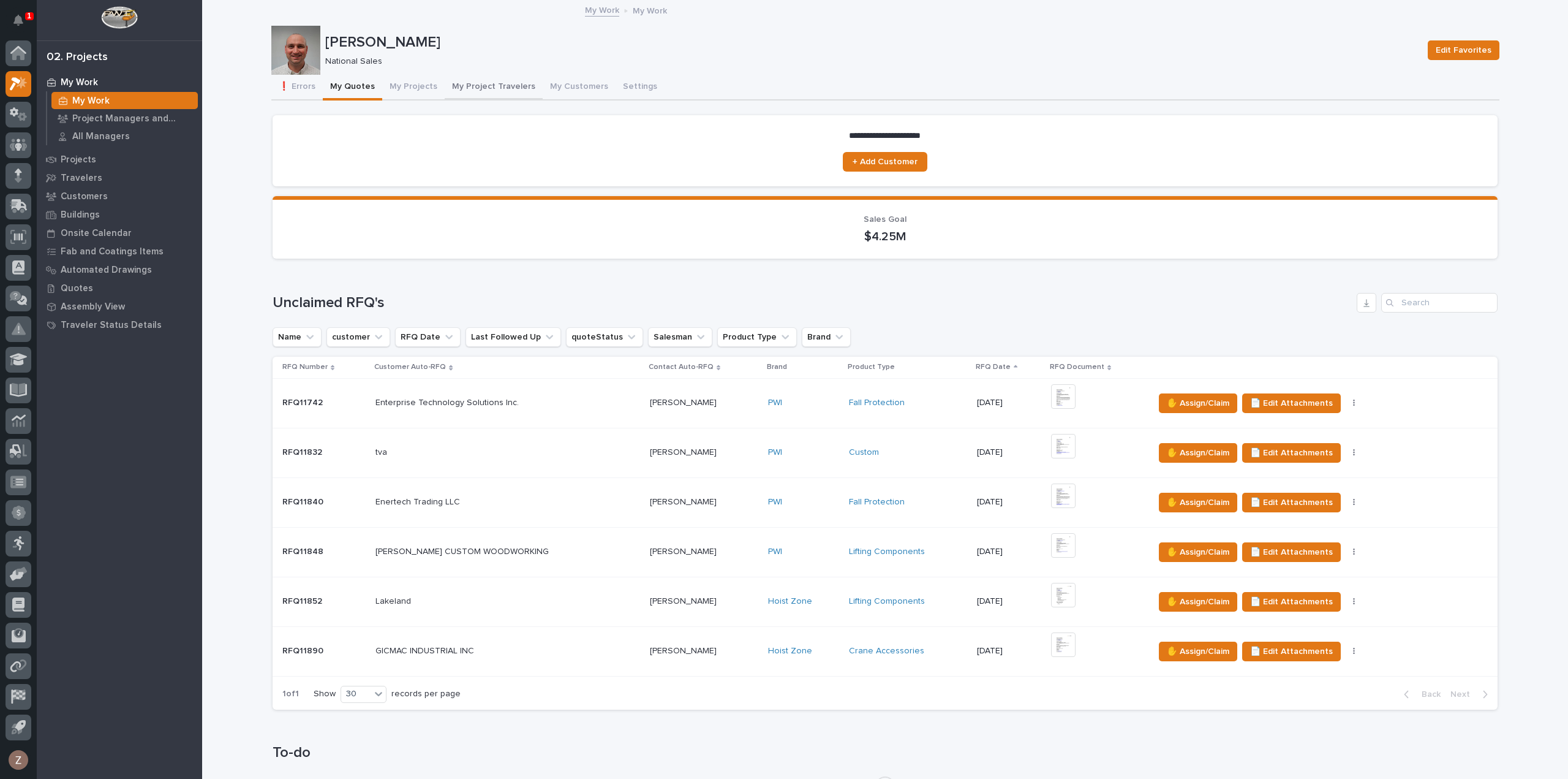
click at [415, 80] on button "My Projects" at bounding box center [414, 88] width 62 height 26
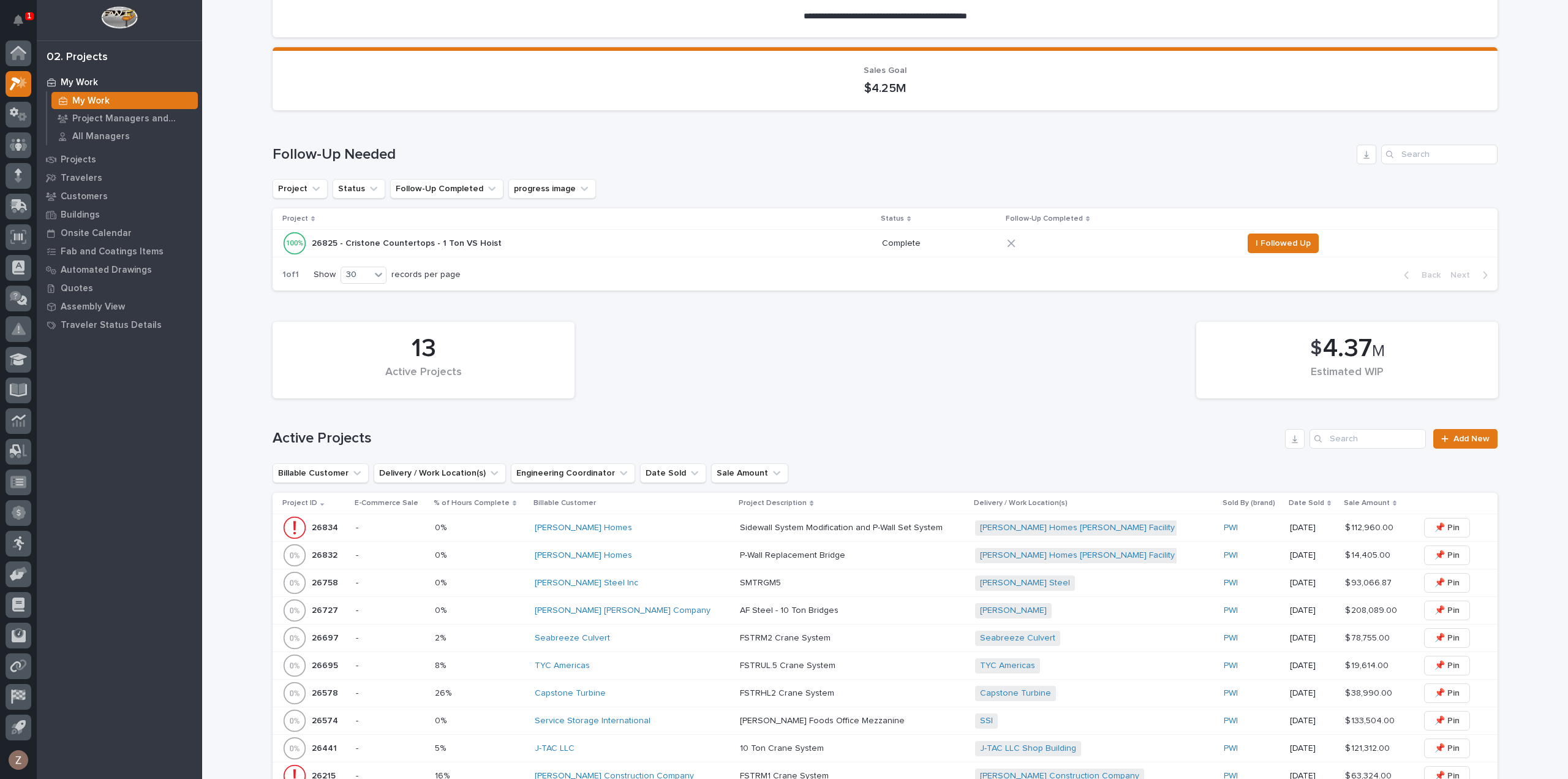
scroll to position [429, 0]
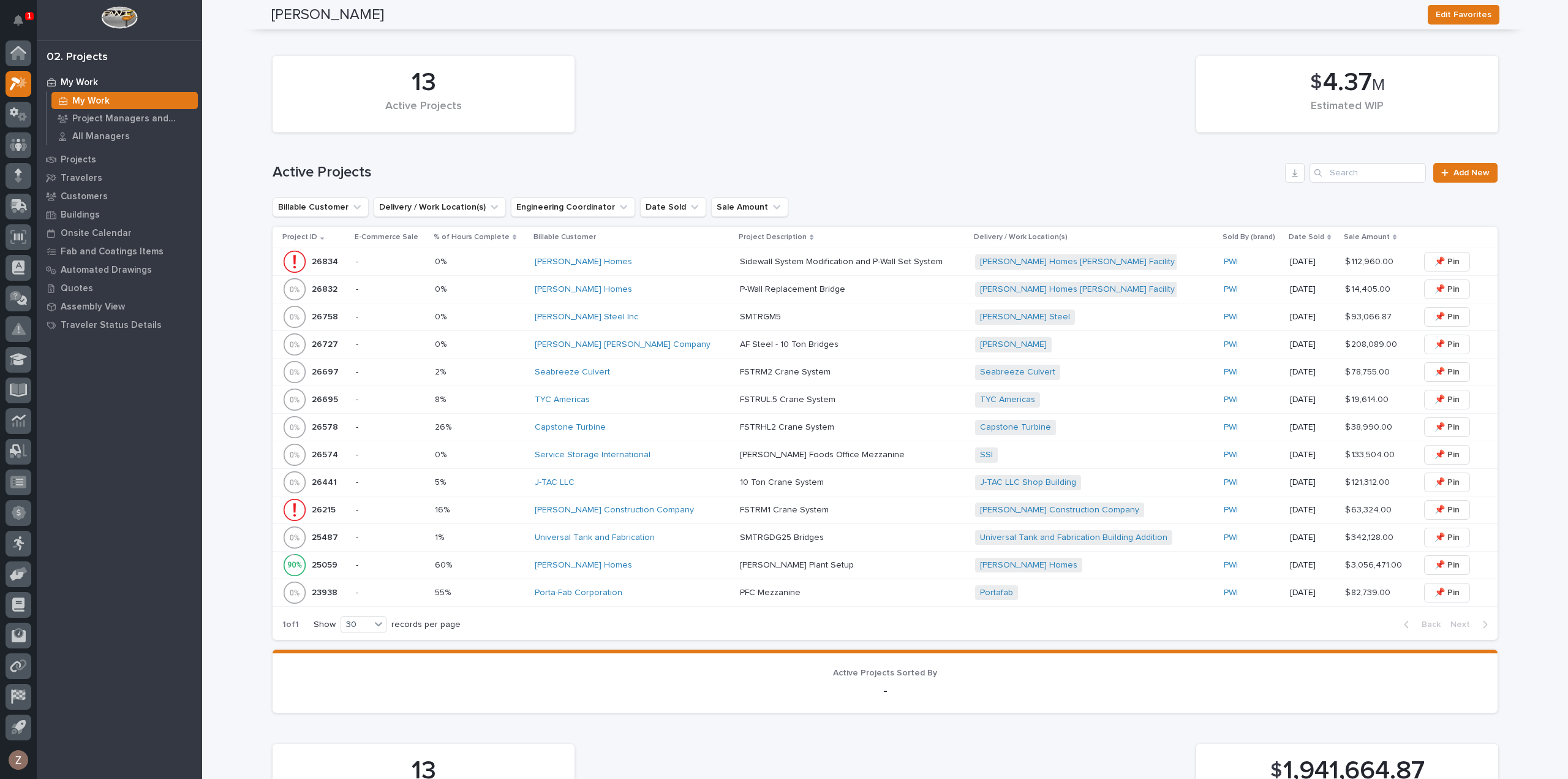
click at [847, 424] on p at bounding box center [847, 427] width 215 height 10
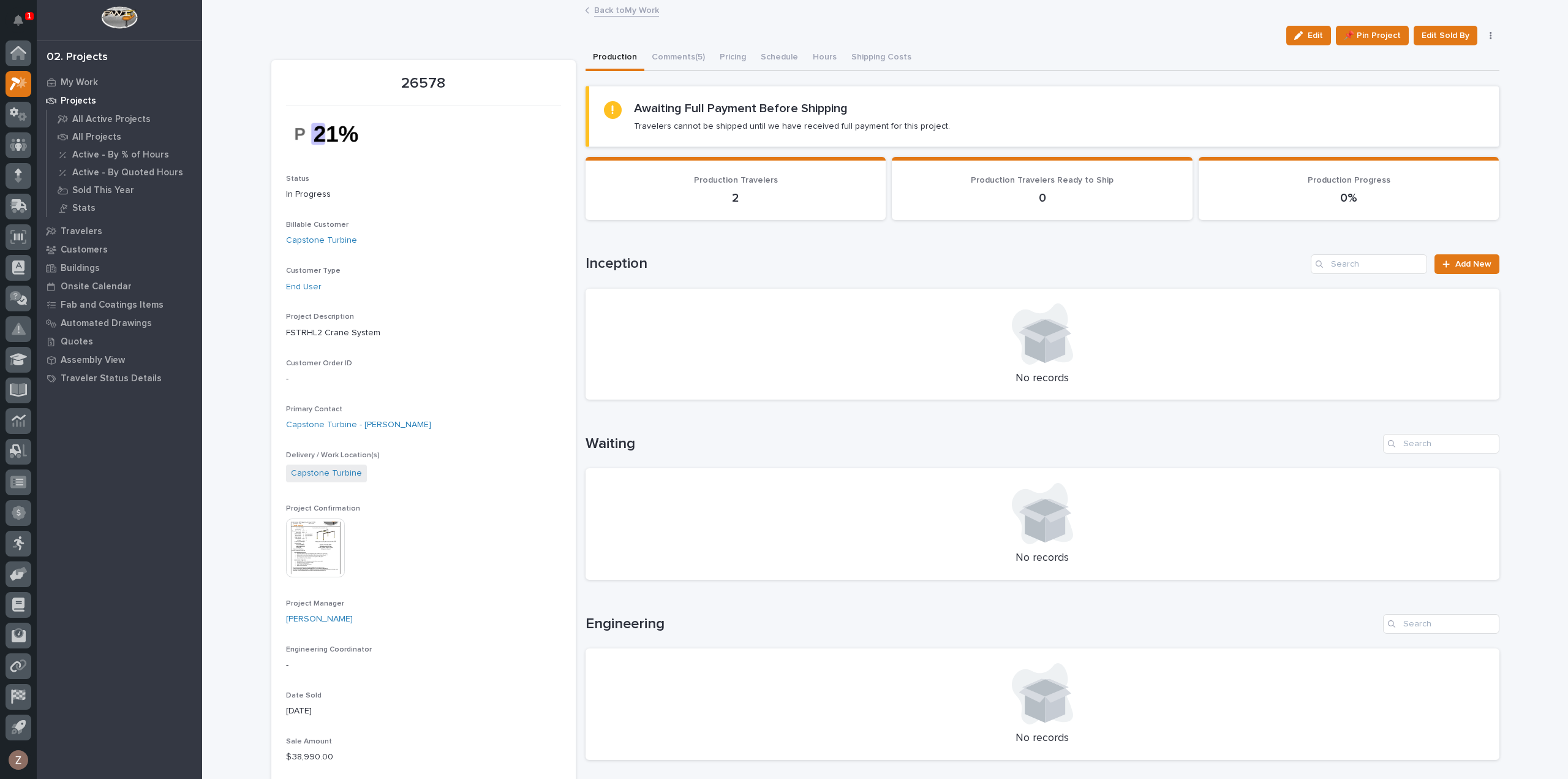
scroll to position [429, 0]
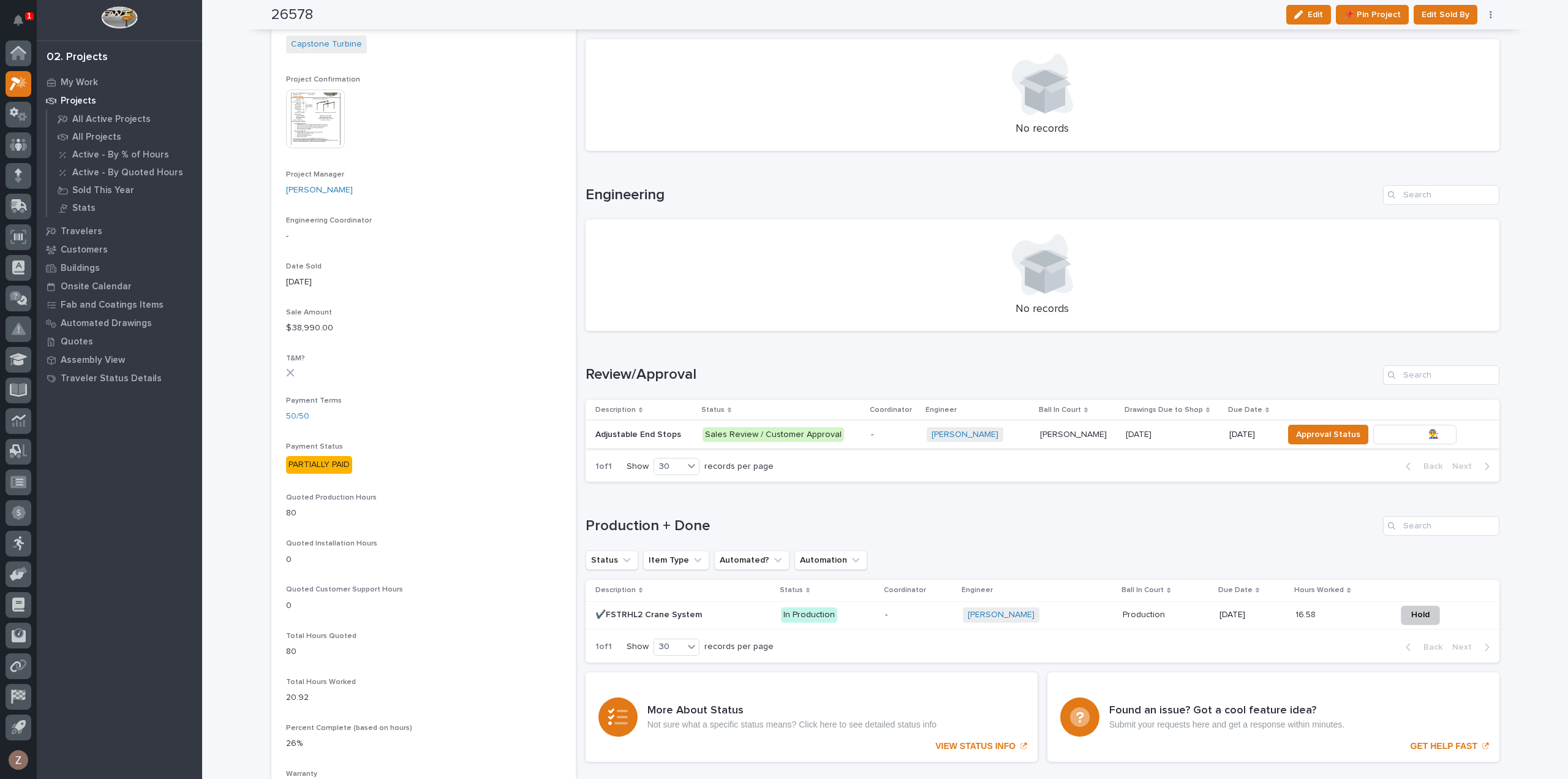
click at [1420, 435] on span "To Review 👨‍🏭 →" at bounding box center [1415, 435] width 62 height 15
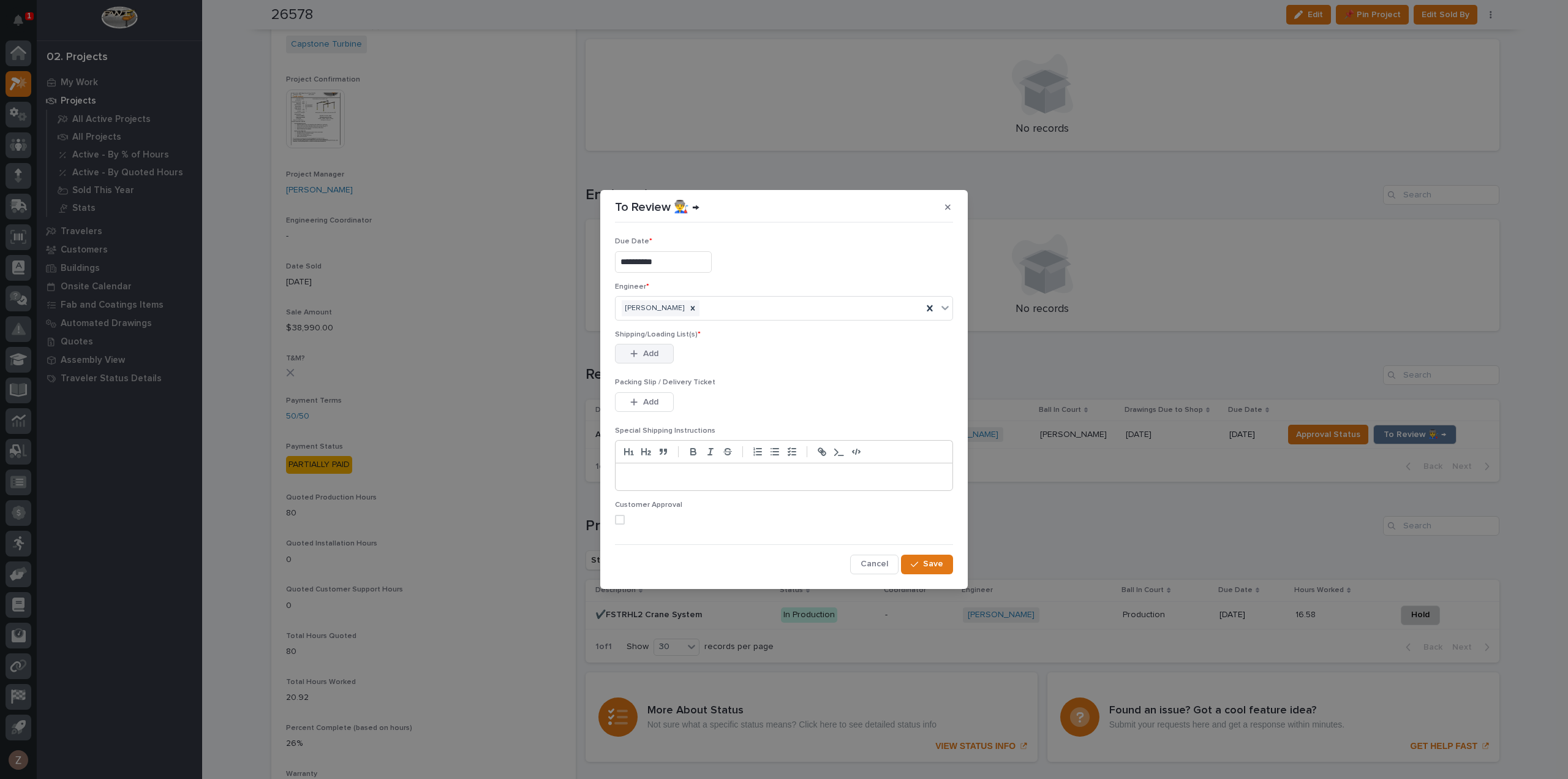
click at [642, 345] on button "Add" at bounding box center [644, 353] width 59 height 20
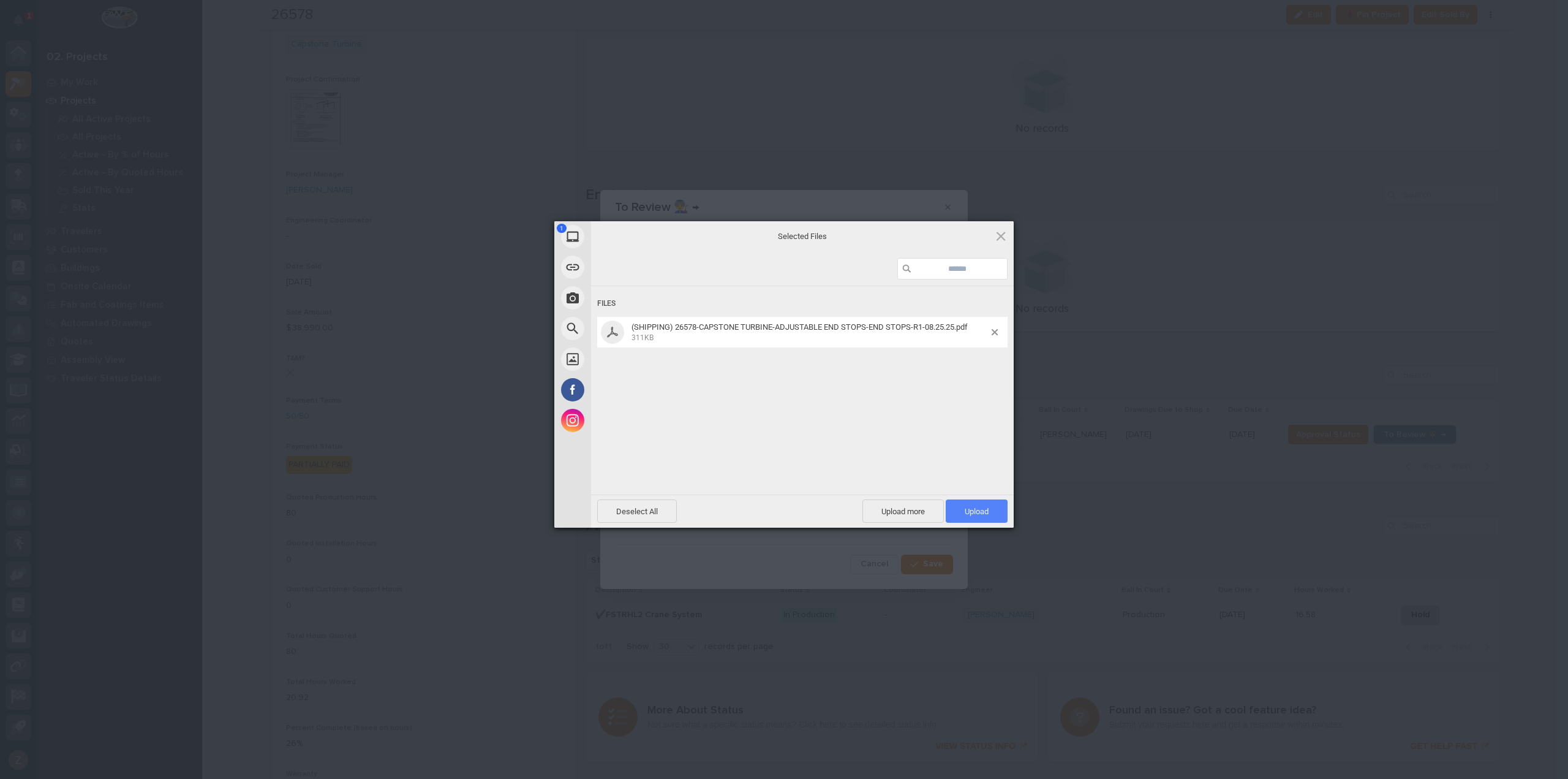
click at [985, 510] on span "Upload 1" at bounding box center [977, 511] width 24 height 10
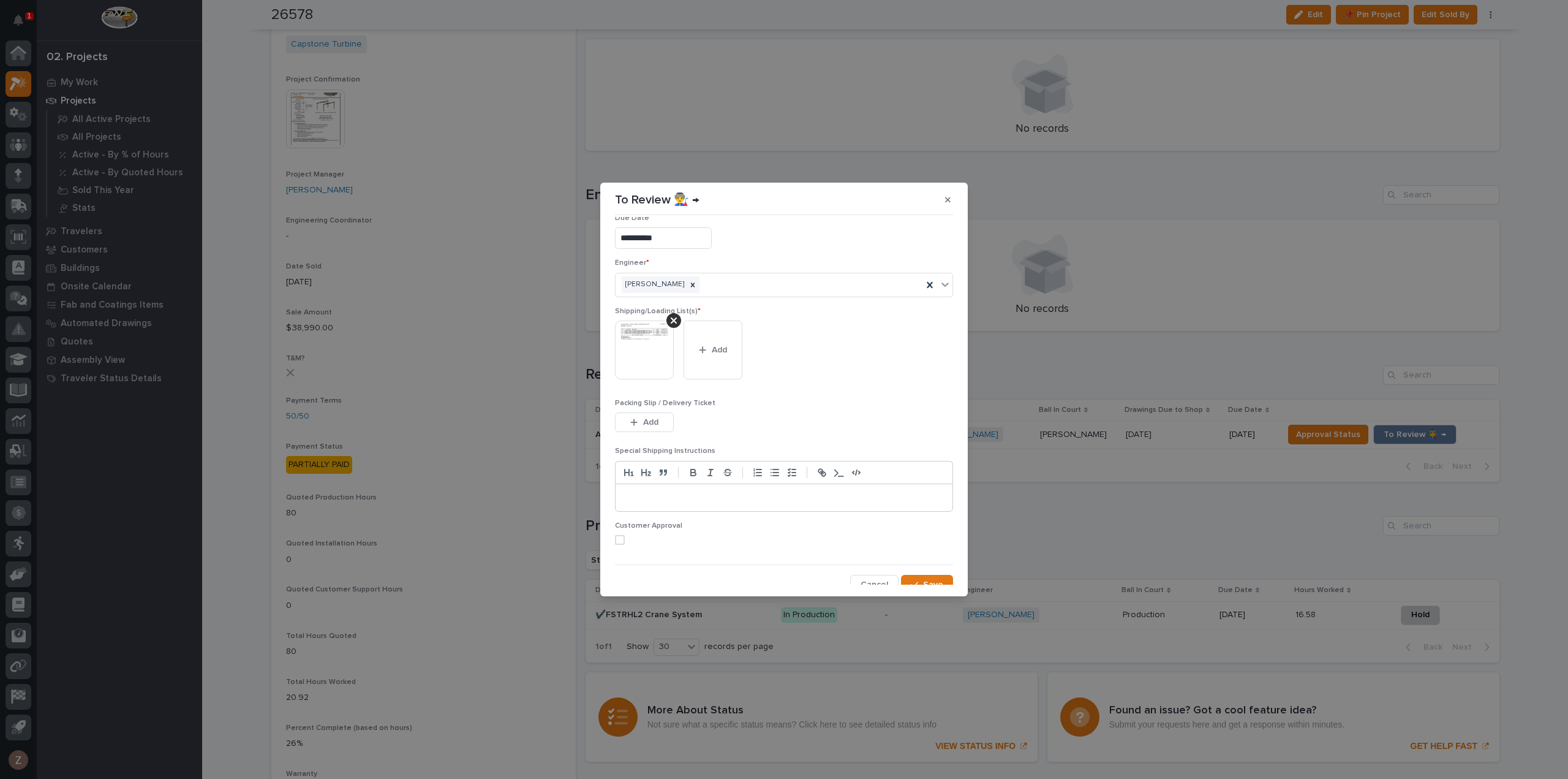
scroll to position [24, 0]
click at [924, 563] on div "**********" at bounding box center [784, 379] width 338 height 367
click at [925, 573] on span "Save" at bounding box center [933, 576] width 20 height 11
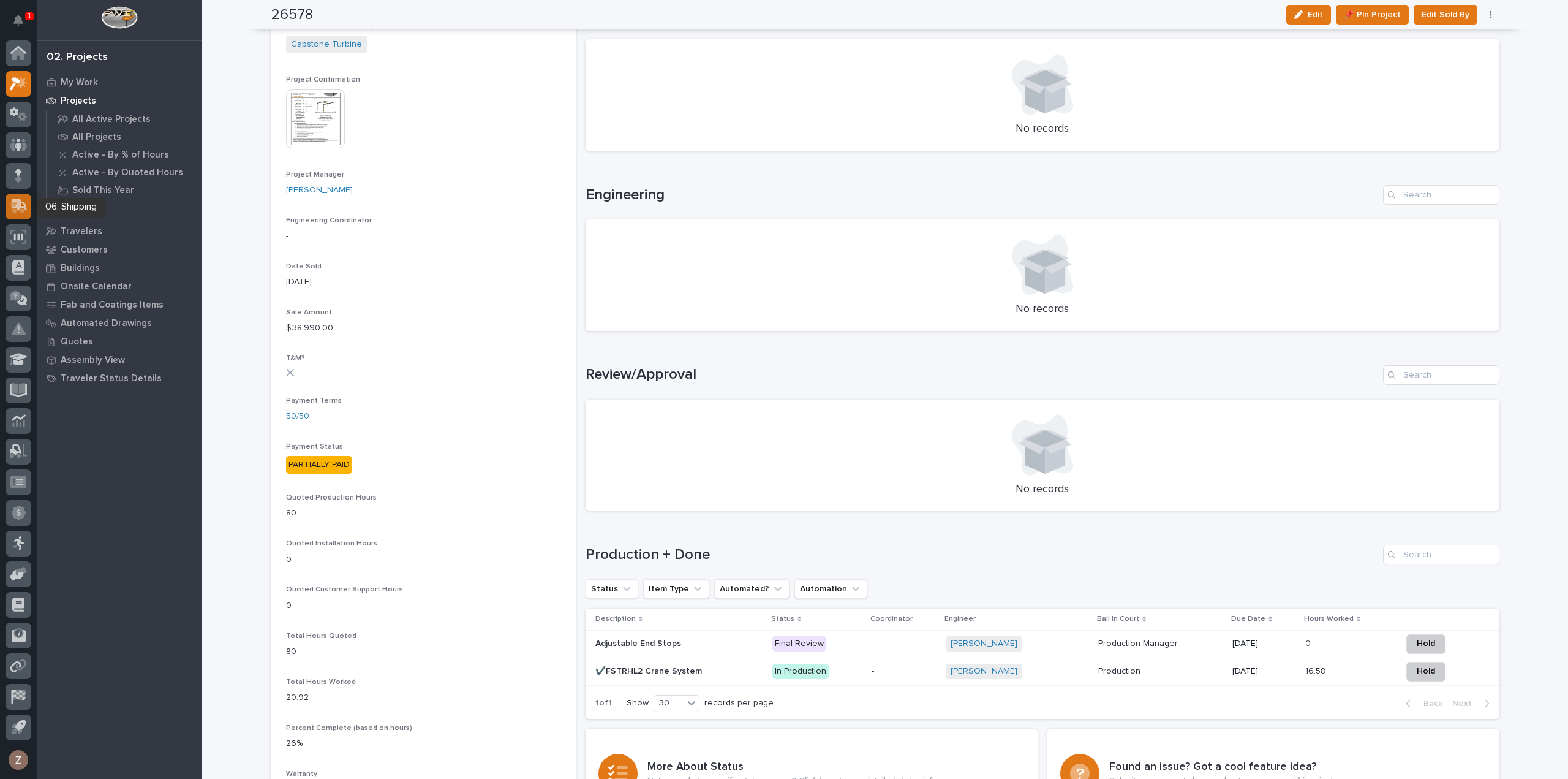
click at [21, 200] on icon at bounding box center [19, 204] width 16 height 12
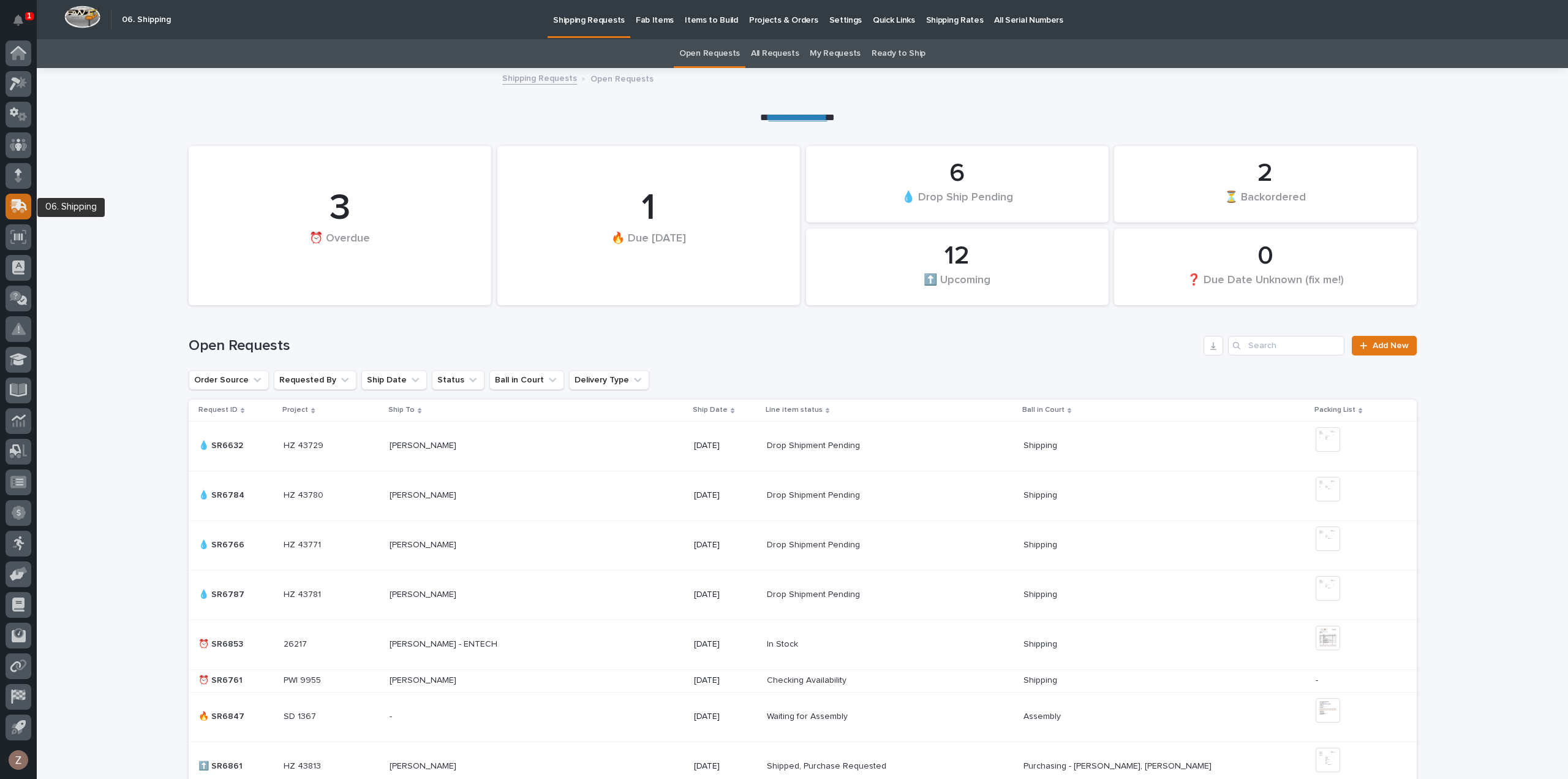
click at [12, 207] on icon at bounding box center [19, 204] width 16 height 12
click at [949, 10] on p "Shipping Rates" at bounding box center [955, 13] width 58 height 26
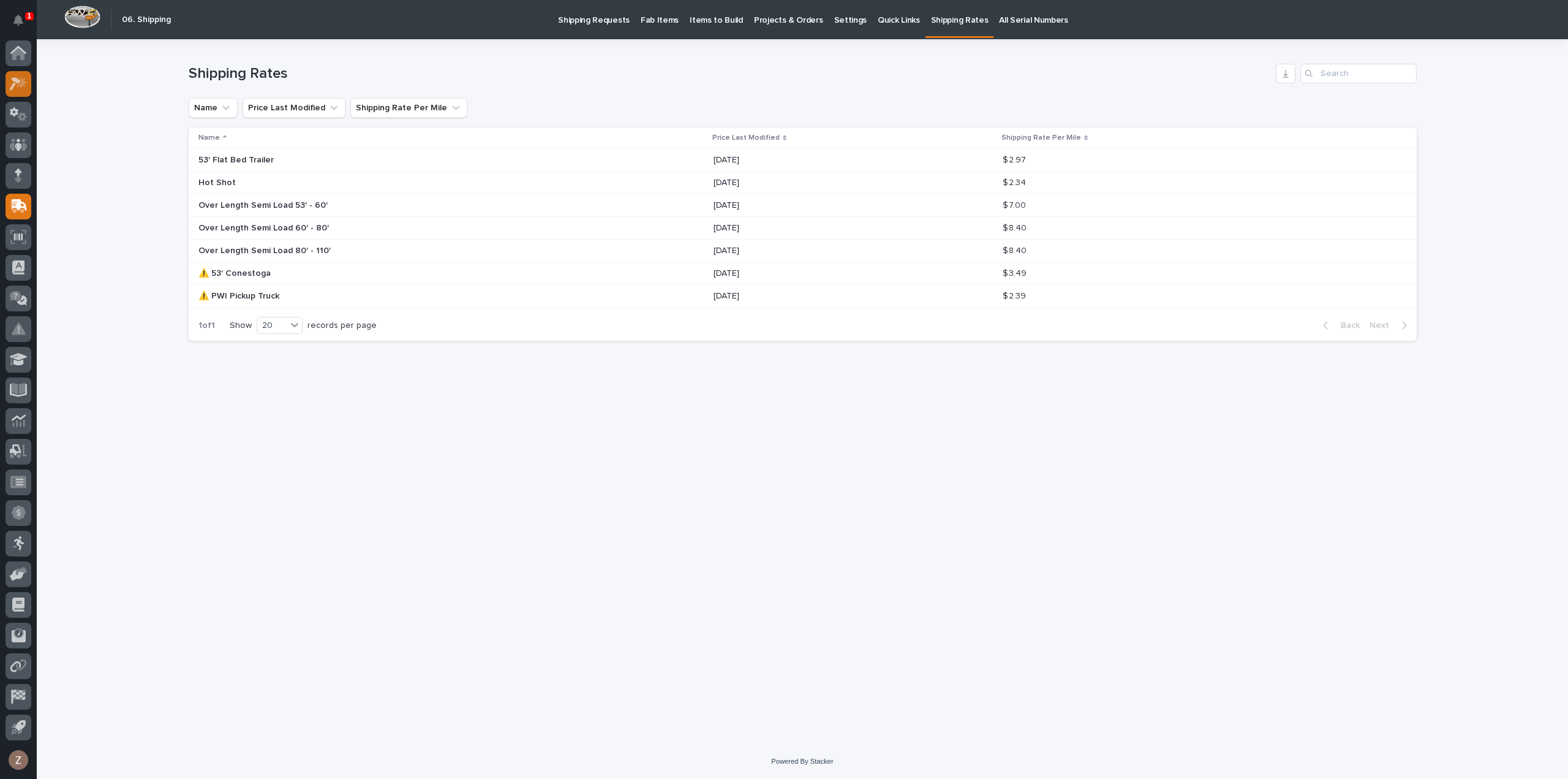
click at [15, 82] on icon at bounding box center [18, 84] width 18 height 14
